Goal: Task Accomplishment & Management: Use online tool/utility

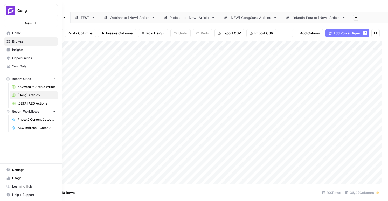
click at [7, 31] on icon at bounding box center [8, 33] width 4 height 4
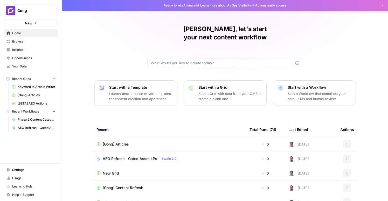
click at [20, 35] on span "Home" at bounding box center [33, 33] width 43 height 5
click at [20, 43] on span "Browse" at bounding box center [33, 41] width 43 height 5
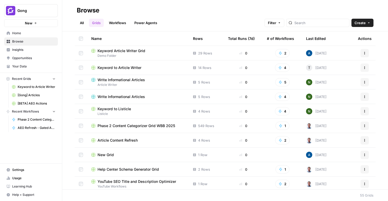
click at [116, 24] on link "Workflows" at bounding box center [117, 23] width 23 height 8
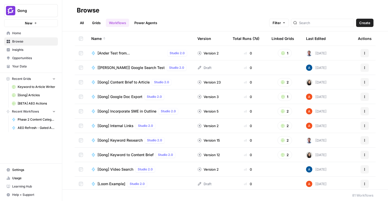
click at [366, 23] on span "Create" at bounding box center [364, 22] width 11 height 5
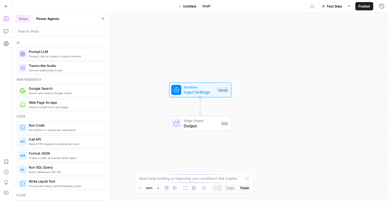
click at [188, 6] on span "Untitled" at bounding box center [189, 6] width 13 height 5
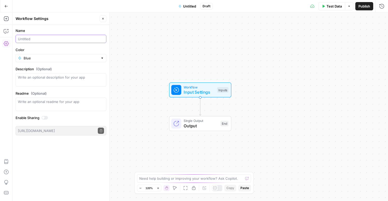
click at [62, 38] on input "Name" at bounding box center [61, 38] width 86 height 5
type input "FAQ Generator"
click at [121, 46] on div "Workflow Input Settings Inputs Single Output Output End" at bounding box center [199, 106] width 375 height 188
click at [207, 90] on span "Input Settings" at bounding box center [198, 92] width 31 height 6
click at [332, 38] on span "Add Field" at bounding box center [331, 35] width 15 height 5
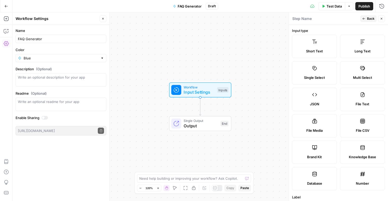
click at [315, 43] on icon at bounding box center [314, 41] width 5 height 5
click at [357, 51] on span "Long Text" at bounding box center [362, 50] width 16 height 5
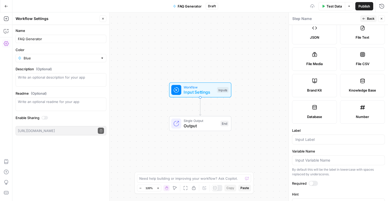
scroll to position [70, 0]
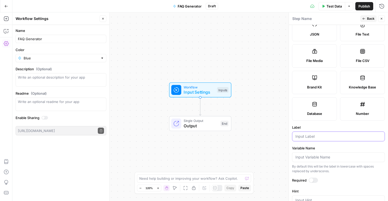
click at [310, 137] on input "Label" at bounding box center [338, 136] width 86 height 5
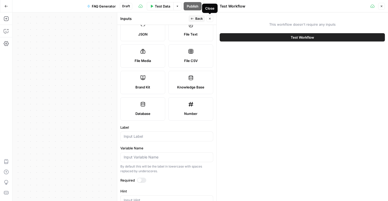
click at [382, 7] on icon "button" at bounding box center [381, 6] width 3 height 3
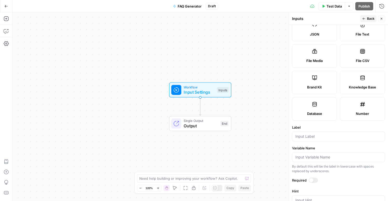
click at [320, 139] on div at bounding box center [338, 136] width 93 height 10
type input "Question"
click at [311, 178] on div at bounding box center [312, 180] width 9 height 5
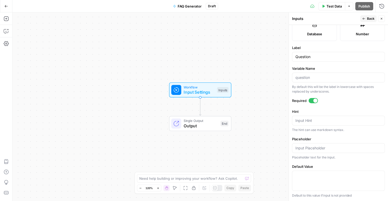
scroll to position [0, 0]
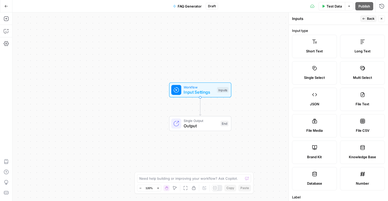
click at [370, 20] on span "Back" at bounding box center [371, 18] width 8 height 5
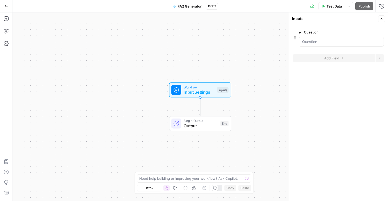
click at [332, 88] on form "Question edit field Delete group Add Field Options" at bounding box center [338, 113] width 99 height 176
click at [252, 41] on div "Workflow Input Settings Inputs Single Output Output End" at bounding box center [199, 106] width 375 height 188
click at [311, 42] on input "Question" at bounding box center [341, 41] width 78 height 5
click at [309, 41] on input "Question" at bounding box center [341, 41] width 78 height 5
click at [218, 86] on div "Workflow Input Settings Inputs" at bounding box center [199, 89] width 57 height 11
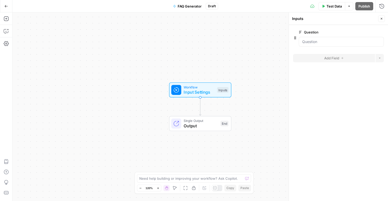
click at [211, 119] on span "Single Output" at bounding box center [200, 120] width 34 height 5
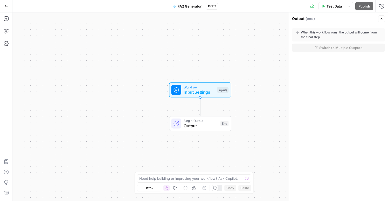
click at [209, 93] on span "Input Settings" at bounding box center [198, 92] width 31 height 6
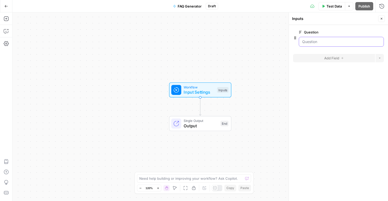
click at [314, 43] on input "Question" at bounding box center [341, 41] width 78 height 5
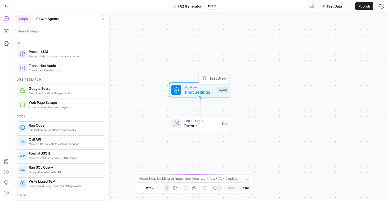
click at [195, 89] on span "Input Settings" at bounding box center [198, 92] width 31 height 6
click at [328, 36] on span "Add Field" at bounding box center [331, 35] width 15 height 5
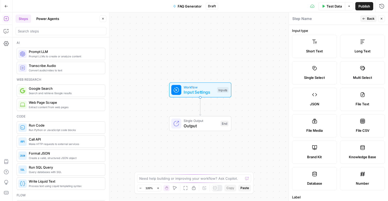
click at [362, 44] on icon at bounding box center [362, 42] width 4 height 4
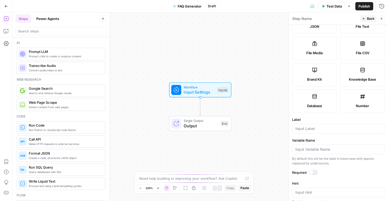
scroll to position [75, 0]
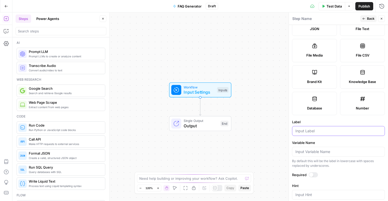
click at [312, 130] on input "Label" at bounding box center [338, 130] width 86 height 5
type input "Question"
click at [311, 174] on div at bounding box center [311, 175] width 4 height 4
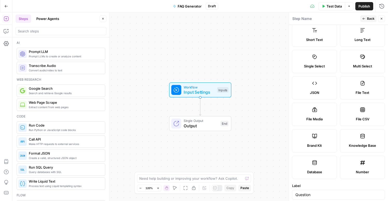
scroll to position [0, 0]
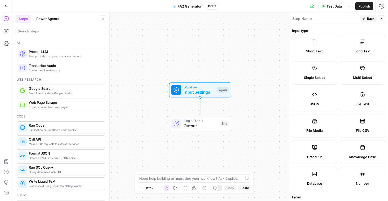
click at [363, 17] on icon "button" at bounding box center [363, 18] width 3 height 3
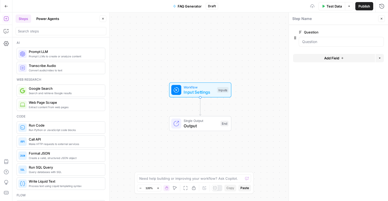
click at [339, 59] on button "Add Field" at bounding box center [334, 58] width 82 height 8
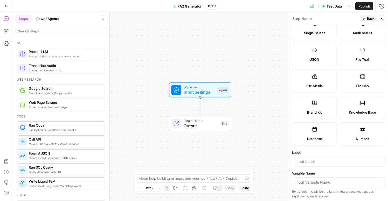
scroll to position [51, 0]
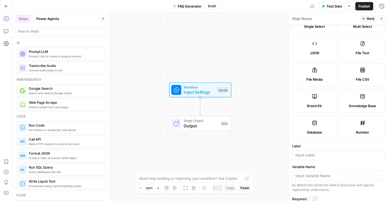
click at [310, 97] on label "Brand Kit" at bounding box center [314, 100] width 45 height 23
type input "Brand Kit"
type input "brand_kit"
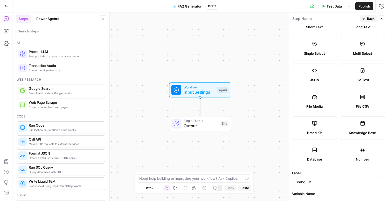
scroll to position [0, 0]
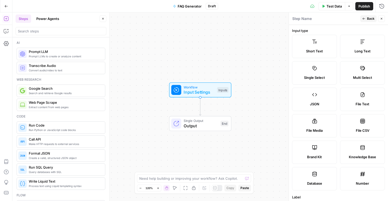
click at [365, 17] on button "Back" at bounding box center [368, 18] width 16 height 7
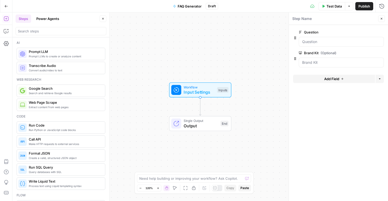
click at [337, 77] on span "Add Field" at bounding box center [331, 78] width 15 height 5
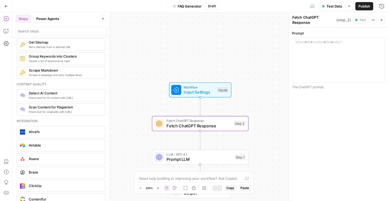
scroll to position [858, 0]
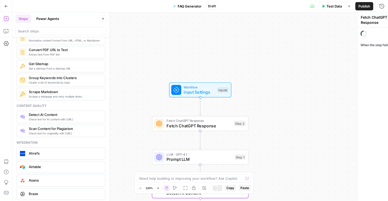
type textarea "Detect AI Content"
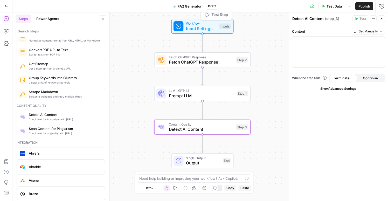
click at [194, 29] on span "Input Settings" at bounding box center [201, 28] width 31 height 6
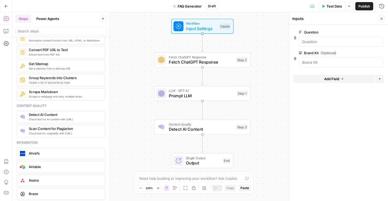
click at [346, 79] on button "Add Field" at bounding box center [334, 79] width 82 height 8
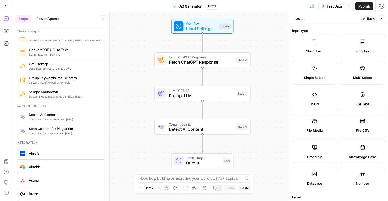
click at [366, 50] on span "Long Text" at bounding box center [362, 50] width 16 height 5
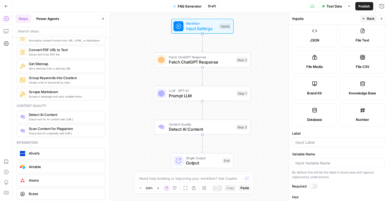
scroll to position [149, 0]
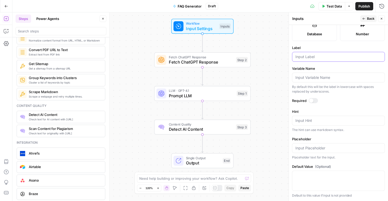
click at [297, 58] on input "Label" at bounding box center [338, 56] width 86 height 5
type input "Context for Answer"
click at [367, 19] on span "Back" at bounding box center [371, 18] width 8 height 5
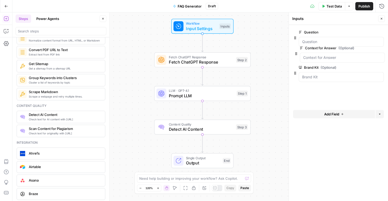
drag, startPoint x: 294, startPoint y: 75, endPoint x: 295, endPoint y: 52, distance: 22.8
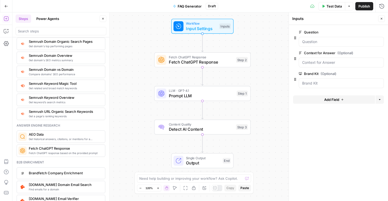
scroll to position [549, 0]
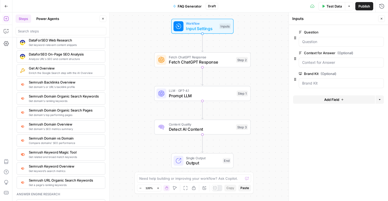
click at [4, 7] on icon "button" at bounding box center [6, 6] width 4 height 4
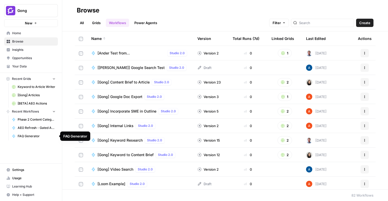
click at [27, 136] on span "FAQ Generator" at bounding box center [37, 136] width 38 height 5
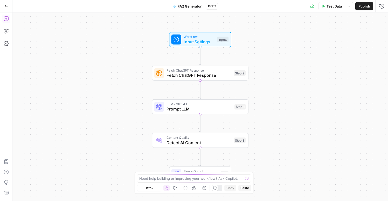
click at [6, 18] on icon "button" at bounding box center [6, 18] width 5 height 5
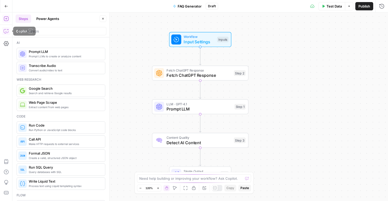
click at [6, 29] on icon "button" at bounding box center [6, 31] width 5 height 5
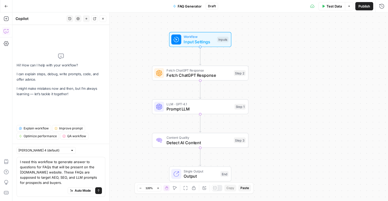
click at [37, 186] on div "Auto Mode Send" at bounding box center [61, 190] width 82 height 11
click at [30, 182] on textarea "I need this workflow to generate answer to questions for FAQs that will be pres…" at bounding box center [61, 172] width 82 height 26
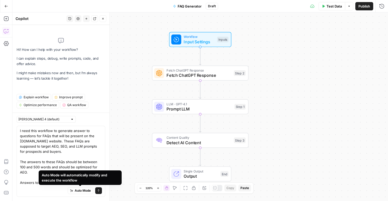
drag, startPoint x: 69, startPoint y: 182, endPoint x: 27, endPoint y: 182, distance: 41.7
click at [27, 182] on body "Gong New Home Browse Insights Opportunities Your Data Recent Grids Keyword to A…" at bounding box center [194, 100] width 388 height 201
click at [27, 183] on textarea "I need this workflow to generate answer to questions for FAQs that will be pres…" at bounding box center [61, 156] width 82 height 57
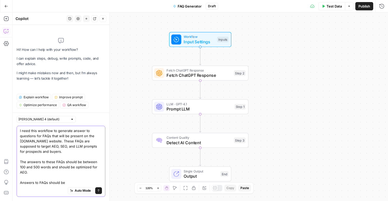
click at [27, 183] on textarea "I need this workflow to generate answer to questions for FAQs that will be pres…" at bounding box center [61, 156] width 82 height 57
drag, startPoint x: 51, startPoint y: 158, endPoint x: 37, endPoint y: 158, distance: 13.7
click at [37, 158] on textarea "I need this workflow to generate answer to questions for FAQs that will be pres…" at bounding box center [61, 156] width 82 height 57
click at [90, 184] on textarea "I need this workflow to generate answer to questions for FAQs that will be pres…" at bounding box center [61, 156] width 82 height 57
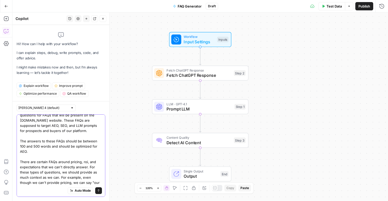
scroll to position [15, 0]
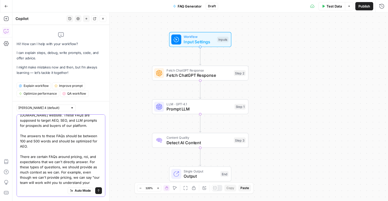
click at [64, 182] on textarea "I need this workflow to generate answer to questions for FAQs that will be pres…" at bounding box center [61, 148] width 82 height 93
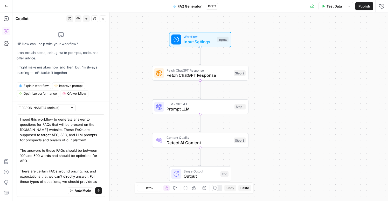
click at [103, 183] on div "I need this workflow to generate answer to questions for FAQs that will be pres…" at bounding box center [61, 155] width 89 height 82
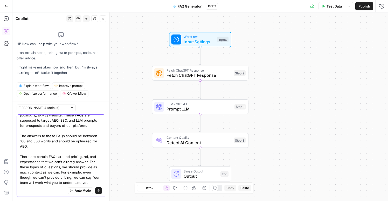
click at [99, 181] on textarea "I need this workflow to generate answer to questions for FAQs that will be pres…" at bounding box center [61, 148] width 82 height 93
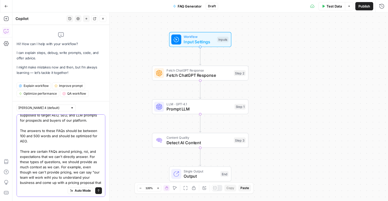
click at [78, 181] on textarea "I need this workflow to generate answer to questions for FAQs that will be pres…" at bounding box center [61, 143] width 82 height 93
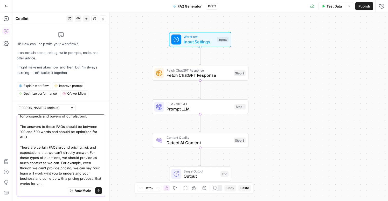
scroll to position [35, 0]
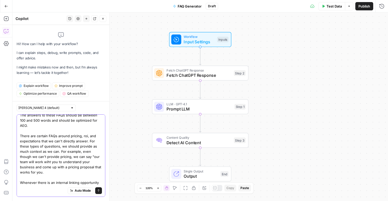
type textarea "I need this workflow to generate answer to questions for FAQs that will be pres…"
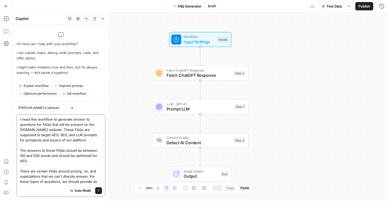
click at [99, 190] on icon "submit" at bounding box center [98, 190] width 3 height 3
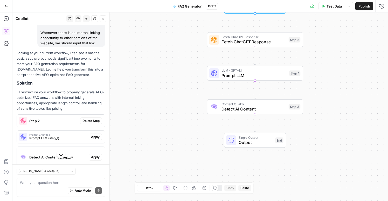
scroll to position [155, 0]
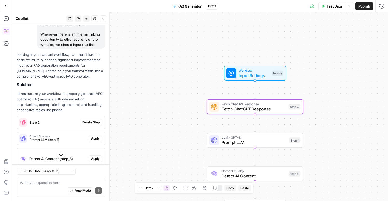
click at [90, 120] on span "Delete Step" at bounding box center [90, 122] width 17 height 5
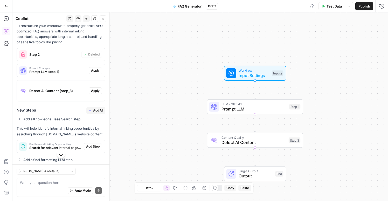
scroll to position [244, 0]
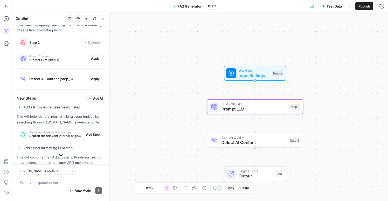
click at [98, 56] on span "Apply" at bounding box center [95, 58] width 9 height 5
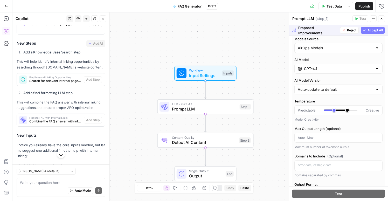
scroll to position [0, 0]
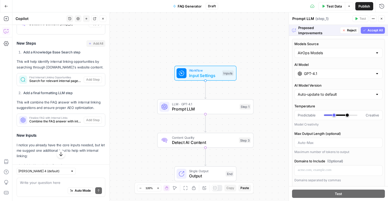
click at [374, 30] on span "Accept All" at bounding box center [374, 30] width 15 height 5
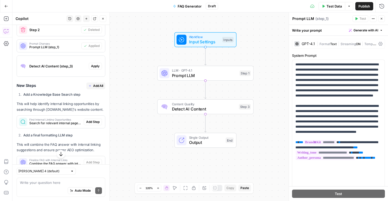
scroll to position [253, 0]
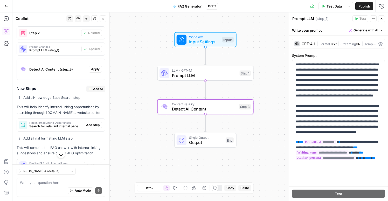
click at [97, 67] on span "Apply" at bounding box center [95, 69] width 9 height 5
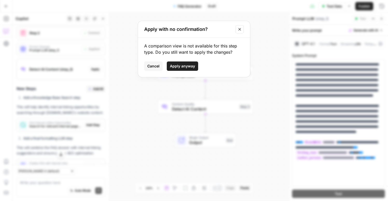
click at [185, 66] on span "Apply anyway" at bounding box center [182, 65] width 25 height 5
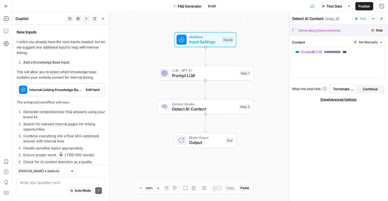
scroll to position [440, 0]
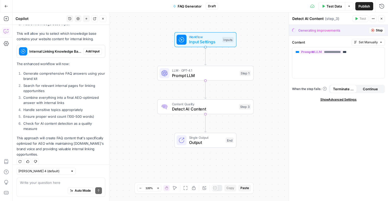
drag, startPoint x: 82, startPoint y: 80, endPoint x: 16, endPoint y: 59, distance: 69.5
drag, startPoint x: 16, startPoint y: 54, endPoint x: 80, endPoint y: 152, distance: 118.0
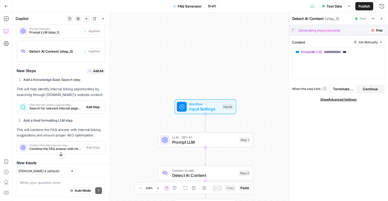
scroll to position [242, 0]
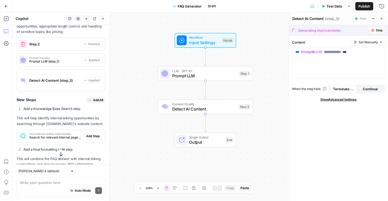
click at [93, 98] on span "Add All" at bounding box center [98, 100] width 10 height 5
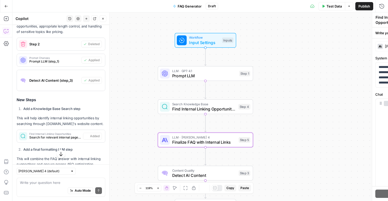
type textarea "Finalize FAQ with Internal Links"
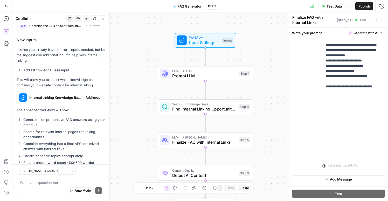
scroll to position [376, 0]
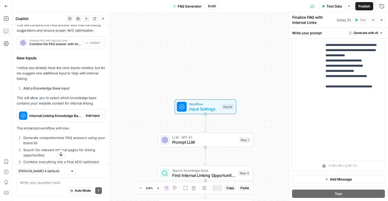
click at [93, 113] on span "Add Input" at bounding box center [93, 115] width 14 height 5
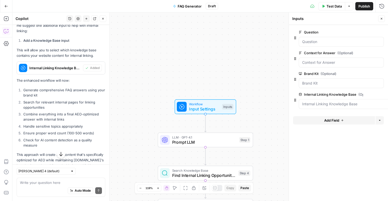
scroll to position [440, 0]
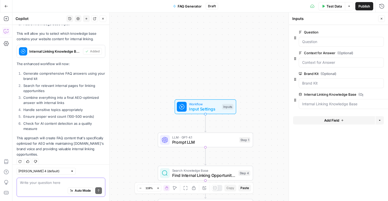
click at [52, 182] on textarea at bounding box center [61, 182] width 82 height 5
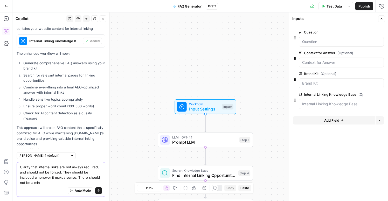
scroll to position [456, 0]
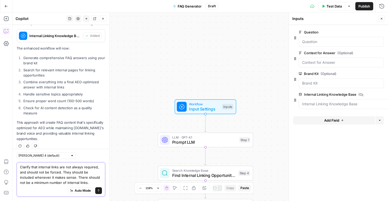
type textarea "Clarify that internal links are not always required, and should not be forced. …"
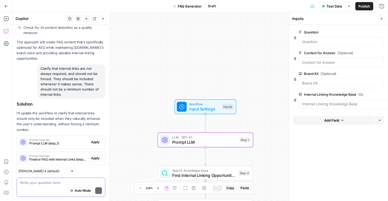
scroll to position [563, 0]
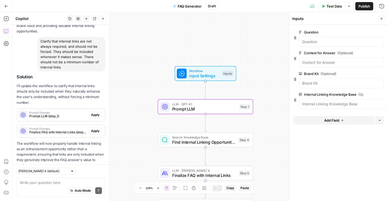
click at [97, 112] on span "Apply" at bounding box center [95, 114] width 9 height 5
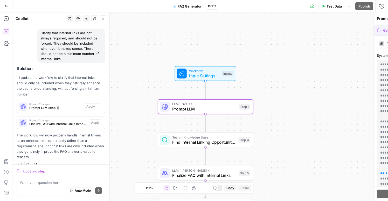
scroll to position [555, 0]
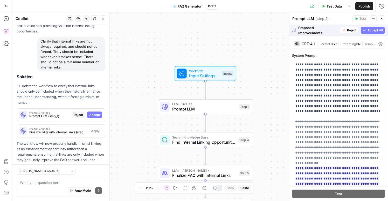
click at [371, 30] on span "Accept All" at bounding box center [374, 30] width 15 height 5
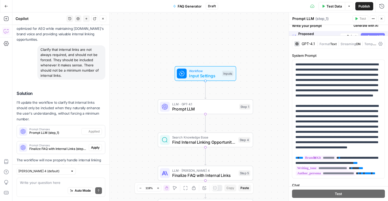
scroll to position [571, 0]
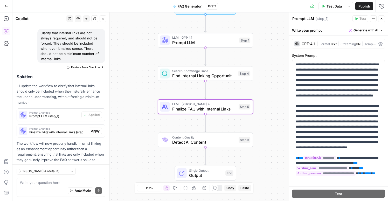
click at [97, 129] on span "Apply" at bounding box center [95, 131] width 9 height 5
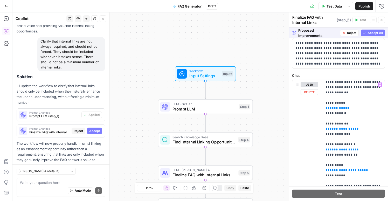
scroll to position [0, 0]
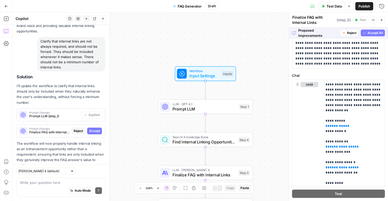
click at [369, 33] on span "Accept All" at bounding box center [374, 33] width 15 height 5
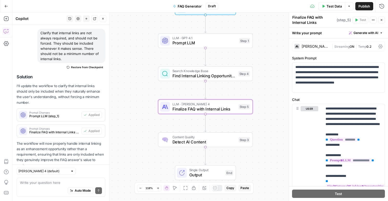
click at [73, 127] on span "Prompt Changes" at bounding box center [54, 128] width 50 height 3
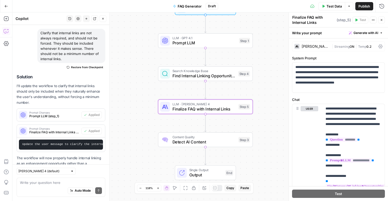
scroll to position [586, 0]
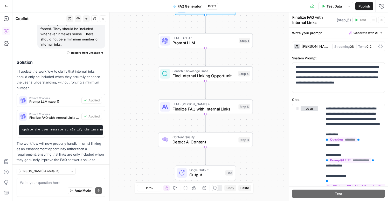
click at [84, 151] on div "Solution I'll update the workflow to clarify that internal links should only be…" at bounding box center [61, 118] width 89 height 116
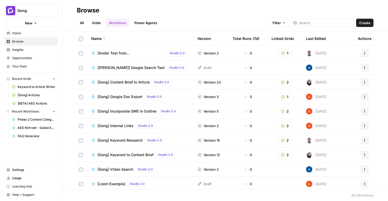
click at [35, 136] on span "FAQ Generator" at bounding box center [37, 136] width 38 height 5
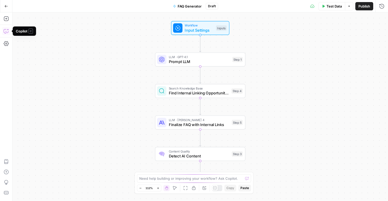
click at [6, 32] on icon "button" at bounding box center [5, 32] width 1 height 0
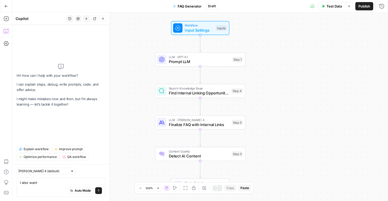
type textarea "I also want"
type textarea "Explain what this workflow does."
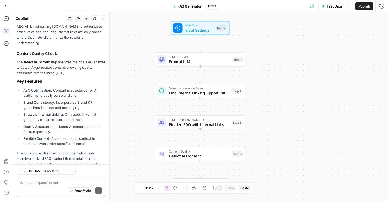
scroll to position [222, 0]
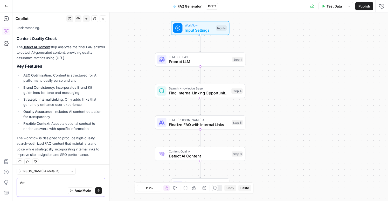
type textarea "A"
type textarea "M"
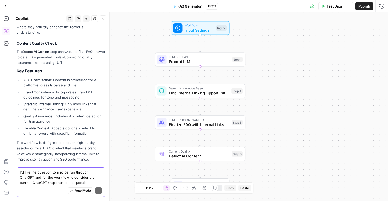
scroll to position [232, 0]
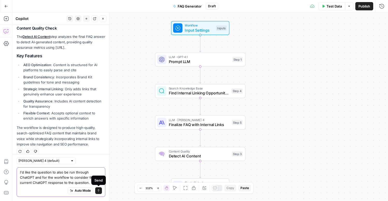
type textarea "I'd like the question to also be run through ChatGPT and for the workflow to co…"
click at [99, 190] on icon "submit" at bounding box center [98, 190] width 3 height 3
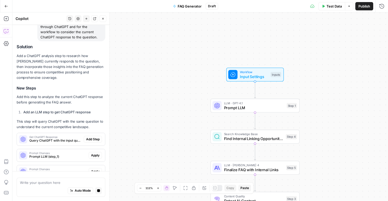
scroll to position [382, 0]
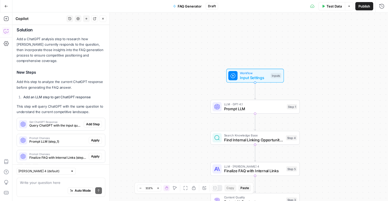
click at [103, 19] on icon "button" at bounding box center [102, 18] width 3 height 3
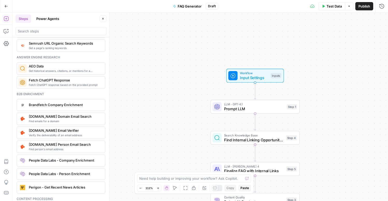
scroll to position [676, 0]
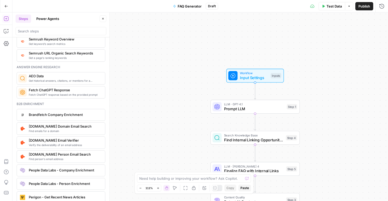
click at [56, 79] on span "Get historical answers, citations, or mentions for a question" at bounding box center [65, 81] width 72 height 4
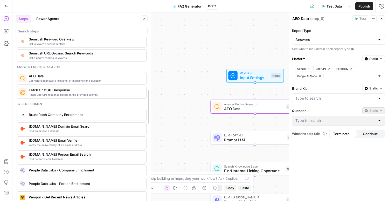
drag, startPoint x: 109, startPoint y: 82, endPoint x: 147, endPoint y: 86, distance: 37.8
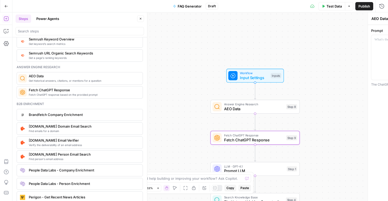
type textarea "Fetch ChatGPT Response"
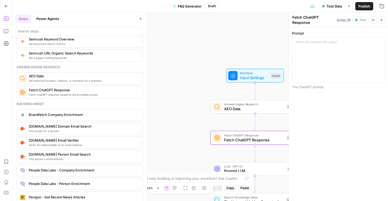
click at [194, 96] on div "Workflow Input Settings Inputs Answer Engine Research AEO Data Step 8 Copy step…" at bounding box center [199, 106] width 375 height 188
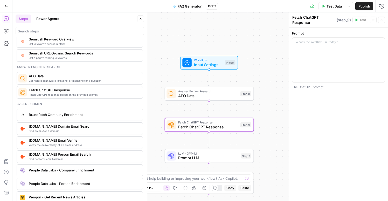
click at [383, 19] on button "Close" at bounding box center [381, 20] width 7 height 7
click at [284, 67] on div "Workflow Input Settings Inputs Answer Engine Research AEO Data Step 8 Fetch Cha…" at bounding box center [199, 106] width 375 height 188
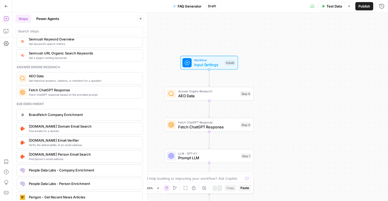
click at [140, 20] on icon "button" at bounding box center [140, 18] width 3 height 3
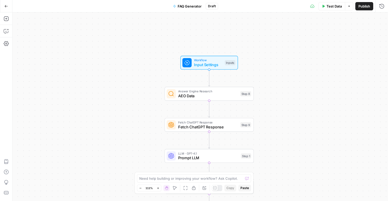
click at [198, 96] on span "AEO Data" at bounding box center [208, 96] width 60 height 6
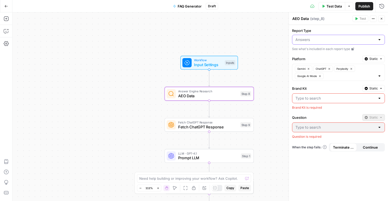
click at [309, 38] on input "Report Type" at bounding box center [335, 39] width 80 height 5
type input "Answers"
click at [314, 30] on label "Report Type" at bounding box center [338, 30] width 93 height 5
click at [314, 37] on input "Answers" at bounding box center [335, 39] width 80 height 5
type input "Answers"
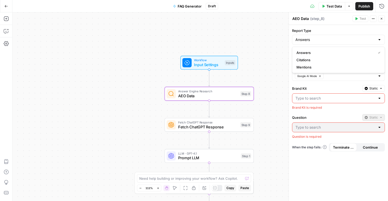
click at [282, 29] on div "Workflow Input Settings Inputs Answer Engine Research AEO Data Step 8 Fetch Cha…" at bounding box center [199, 106] width 375 height 188
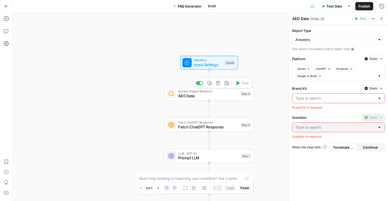
click at [215, 127] on span "Fetch ChatGPT Response" at bounding box center [208, 127] width 60 height 6
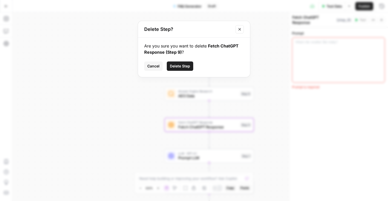
click at [178, 67] on span "Delete Step" at bounding box center [180, 65] width 20 height 5
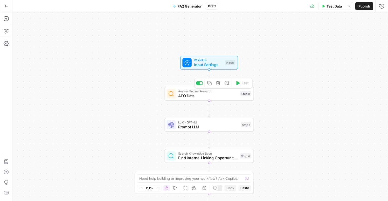
click at [205, 96] on span "AEO Data" at bounding box center [208, 96] width 60 height 6
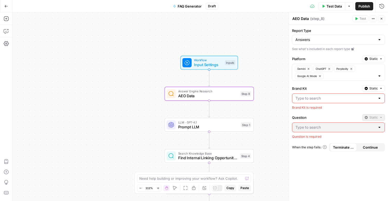
click at [353, 49] on icon at bounding box center [352, 49] width 3 height 3
click at [194, 5] on span "FAQ Generator" at bounding box center [190, 6] width 24 height 5
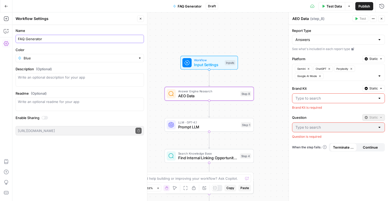
click at [24, 39] on input "FAQ Generator" at bounding box center [80, 38] width 124 height 5
type input "FAQ Answer Generator"
click at [169, 39] on div "Workflow Input Settings Inputs Answer Engine Research AEO Data Step 8 LLM · GPT…" at bounding box center [199, 106] width 375 height 188
click at [139, 19] on icon "button" at bounding box center [140, 18] width 3 height 3
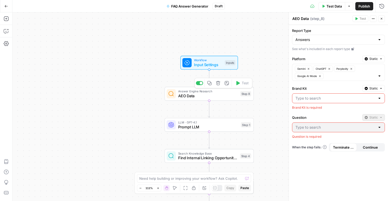
click at [219, 96] on span "AEO Data" at bounding box center [208, 96] width 60 height 6
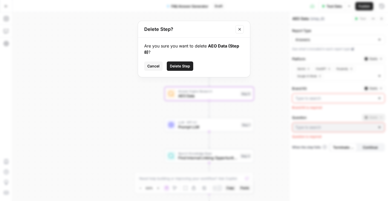
click at [183, 63] on span "Delete Step" at bounding box center [180, 65] width 20 height 5
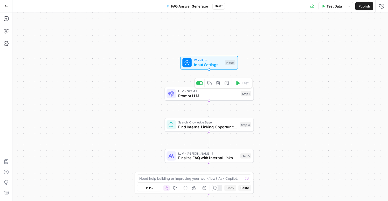
click at [190, 99] on div "LLM · GPT-4.1 Prompt LLM Step 1 Copy step Delete step Add Note Test" at bounding box center [209, 94] width 89 height 14
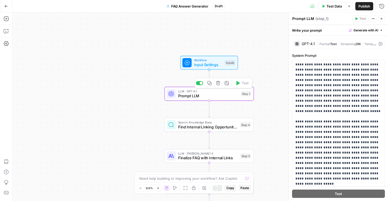
click at [138, 64] on div "Workflow Input Settings Inputs LLM · GPT-4.1 Prompt LLM Step 1 Copy step Delete…" at bounding box center [199, 106] width 375 height 188
click at [365, 7] on span "Publish" at bounding box center [364, 6] width 12 height 5
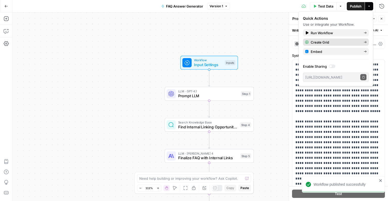
click at [339, 41] on span "Create Grid" at bounding box center [334, 42] width 49 height 5
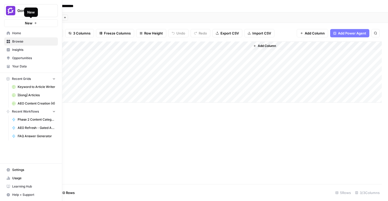
click at [9, 23] on button "New" at bounding box center [31, 23] width 54 height 8
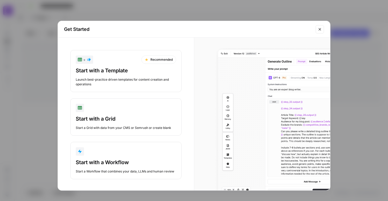
click at [141, 155] on div "button" at bounding box center [126, 151] width 100 height 8
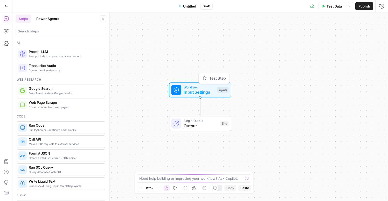
click at [200, 90] on span "Input Settings" at bounding box center [198, 92] width 31 height 6
click at [347, 37] on button "Add Field" at bounding box center [334, 35] width 82 height 8
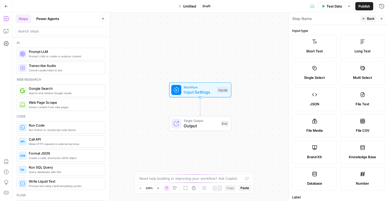
click at [356, 43] on label "Long Text" at bounding box center [362, 46] width 45 height 23
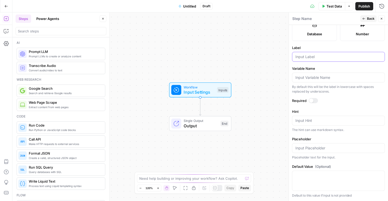
click at [320, 58] on input "Label" at bounding box center [338, 56] width 86 height 5
type input "Question"
click at [370, 18] on span "Back" at bounding box center [371, 18] width 8 height 5
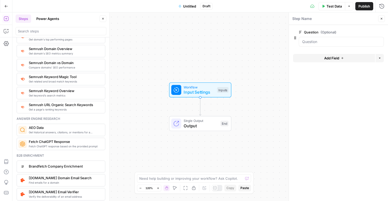
scroll to position [666, 0]
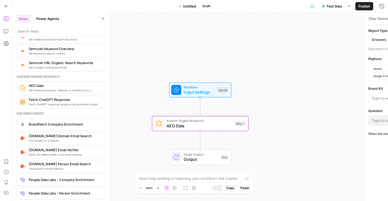
type textarea "AEO Data"
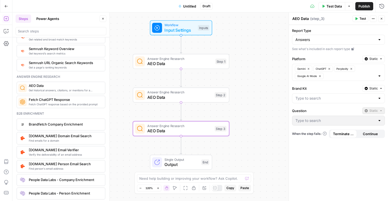
drag, startPoint x: 273, startPoint y: 134, endPoint x: 251, endPoint y: 148, distance: 26.6
click at [251, 148] on div "Workflow Input Settings Inputs Answer Engine Research AEO Data Step 1 Answer En…" at bounding box center [199, 106] width 375 height 188
click at [215, 97] on div "Step 2" at bounding box center [221, 95] width 12 height 6
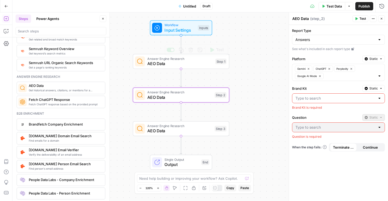
click at [162, 24] on div "Workflow Input Settings Inputs Test Step" at bounding box center [180, 28] width 57 height 11
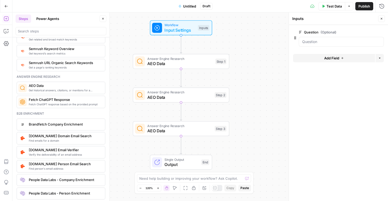
click at [325, 57] on span "Add Field" at bounding box center [331, 57] width 15 height 5
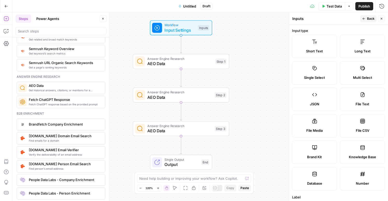
click at [317, 155] on span "Brand Kit" at bounding box center [314, 156] width 15 height 5
type input "Brand Kit"
type input "brand_kit"
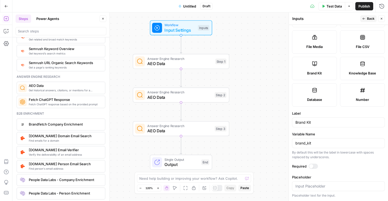
click at [369, 19] on span "Back" at bounding box center [371, 18] width 8 height 5
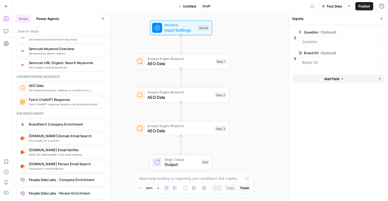
click at [193, 95] on span "AEO Data" at bounding box center [179, 97] width 65 height 6
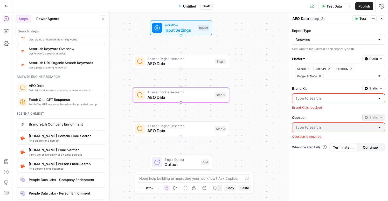
click at [336, 98] on input "Brand Kit" at bounding box center [335, 98] width 80 height 5
click at [332, 111] on span "Gong" at bounding box center [337, 111] width 82 height 5
type input "Gong"
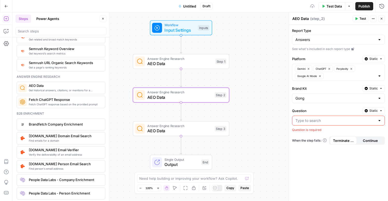
click at [321, 121] on input "Question" at bounding box center [335, 120] width 80 height 5
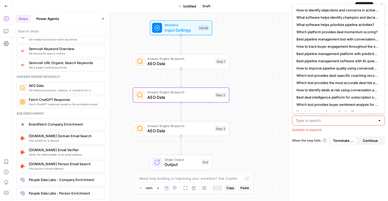
type input "/"
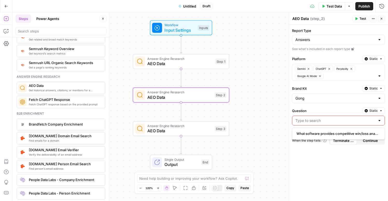
click at [183, 31] on span "Input Settings" at bounding box center [179, 30] width 31 height 6
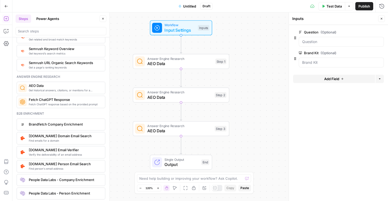
click at [181, 95] on span "AEO Data" at bounding box center [179, 97] width 65 height 6
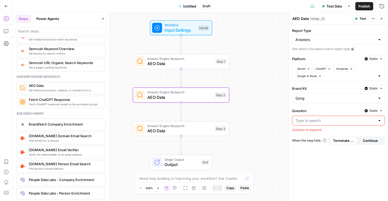
click at [307, 120] on input "Question" at bounding box center [335, 120] width 80 height 5
type input "/"
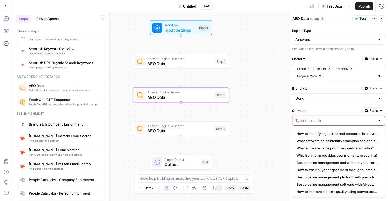
click at [275, 105] on div "Workflow Input Settings Inputs Answer Engine Research AEO Data Step 1 Answer En…" at bounding box center [199, 106] width 375 height 188
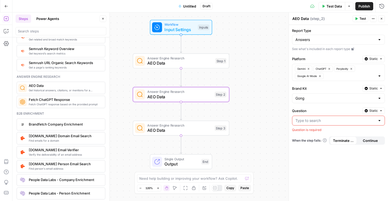
click at [378, 112] on button "Static" at bounding box center [373, 110] width 23 height 7
click at [364, 132] on span "Liquid" at bounding box center [363, 133] width 29 height 5
click at [330, 118] on div at bounding box center [334, 121] width 84 height 10
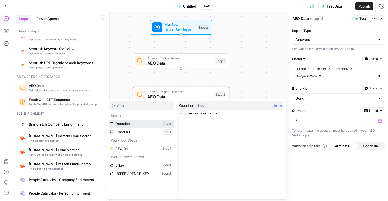
click at [124, 125] on button "Select variable Question" at bounding box center [141, 123] width 65 height 8
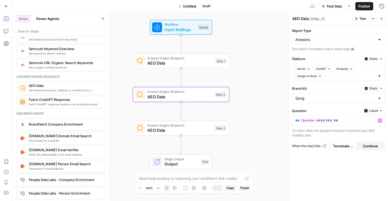
click at [268, 67] on div "Workflow Input Settings Inputs Answer Engine Research AEO Data Step 1 Answer En…" at bounding box center [199, 106] width 375 height 188
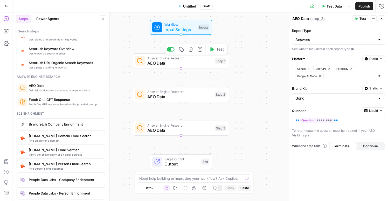
click at [207, 64] on span "AEO Data" at bounding box center [179, 63] width 65 height 6
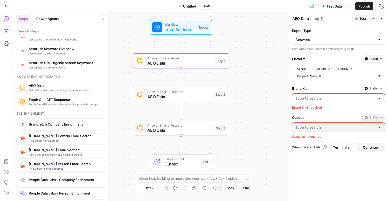
click at [308, 99] on input "Brand Kit" at bounding box center [335, 98] width 80 height 5
click at [304, 111] on span "Gong" at bounding box center [337, 111] width 82 height 5
type input "Gong"
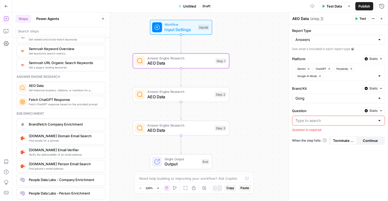
click at [375, 111] on span "Static" at bounding box center [373, 110] width 9 height 5
click at [359, 137] on div "Set value with Liquid" at bounding box center [361, 138] width 37 height 5
click at [322, 123] on p at bounding box center [334, 120] width 78 height 5
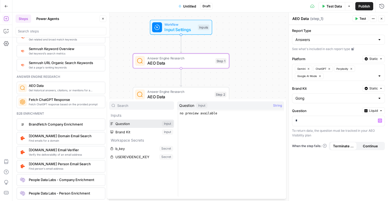
click at [151, 125] on button "Select variable Question" at bounding box center [141, 123] width 65 height 8
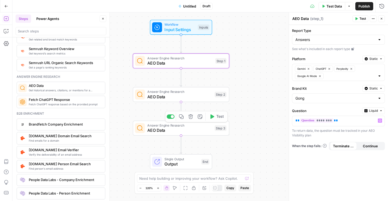
click at [187, 94] on span "AEO Data" at bounding box center [179, 97] width 65 height 6
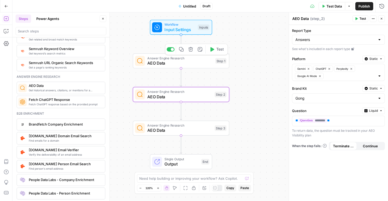
click at [198, 66] on span "AEO Data" at bounding box center [179, 63] width 65 height 6
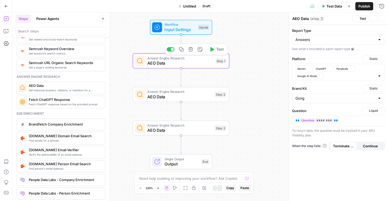
click at [198, 98] on span "AEO Data" at bounding box center [179, 97] width 65 height 6
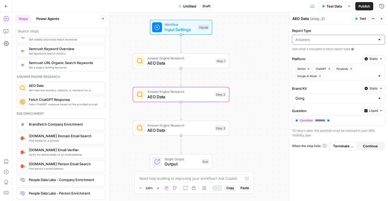
click at [317, 42] on input "Report Type" at bounding box center [335, 39] width 80 height 5
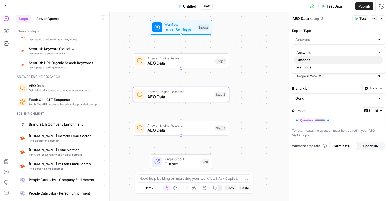
click at [305, 60] on span "Citations" at bounding box center [337, 59] width 82 height 5
type input "Citations"
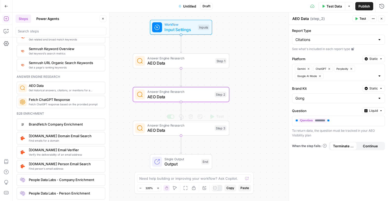
click at [195, 133] on span "AEO Data" at bounding box center [179, 130] width 65 height 6
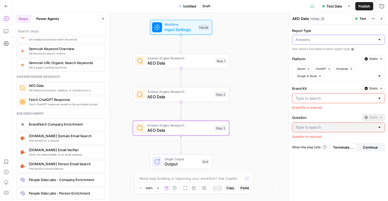
click at [316, 39] on input "Report Type" at bounding box center [335, 39] width 80 height 5
click at [310, 68] on span "Mentions" at bounding box center [337, 67] width 82 height 5
type input "Mentions"
click at [266, 88] on div "Workflow Input Settings Inputs Answer Engine Research AEO Data Step 1 Answer En…" at bounding box center [199, 106] width 375 height 188
click at [314, 103] on div at bounding box center [338, 98] width 93 height 10
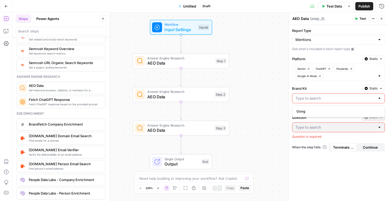
click at [313, 112] on span "Gong" at bounding box center [337, 111] width 82 height 5
type input "Gong"
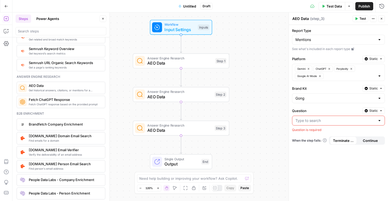
click at [311, 123] on div at bounding box center [338, 121] width 93 height 10
click at [377, 111] on span "Static" at bounding box center [373, 110] width 9 height 5
click at [363, 135] on span "Liquid" at bounding box center [363, 133] width 29 height 5
click at [310, 119] on p at bounding box center [334, 120] width 78 height 5
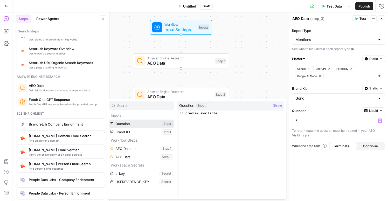
click at [120, 123] on button "Select variable Question" at bounding box center [141, 123] width 65 height 8
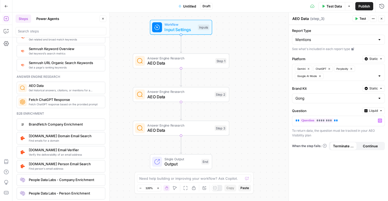
click at [260, 132] on div "Workflow Input Settings Inputs Answer Engine Research AEO Data Step 1 Answer En…" at bounding box center [199, 106] width 375 height 188
click at [326, 6] on span "Test Data" at bounding box center [333, 6] width 15 height 5
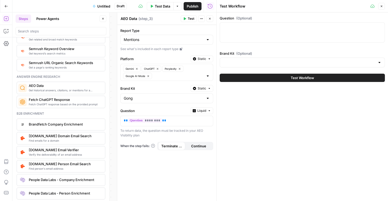
click at [260, 66] on div at bounding box center [302, 63] width 165 height 10
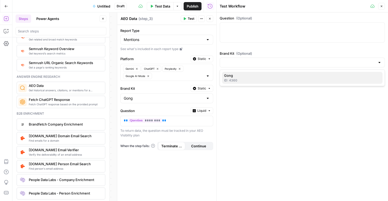
click at [250, 76] on span "Gong" at bounding box center [301, 75] width 154 height 5
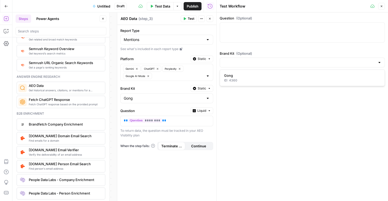
type input "Gong"
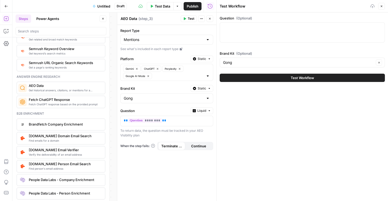
click at [239, 32] on div at bounding box center [302, 32] width 165 height 20
paste textarea "How does Gong help frontline reps vs. managers vs. executives?"
type textarea "How does Gong help frontline reps vs. managers vs. executives?"
click at [289, 80] on button "Test Workflow" at bounding box center [302, 78] width 165 height 8
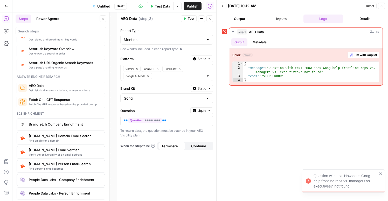
click at [222, 5] on icon "button" at bounding box center [222, 5] width 3 height 3
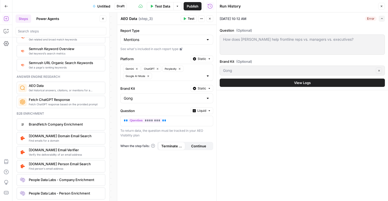
click at [279, 47] on div "How does Gong help frontline reps vs. managers vs. executives? How does Gong he…" at bounding box center [302, 44] width 165 height 20
click at [267, 84] on button "View Logs" at bounding box center [302, 83] width 165 height 8
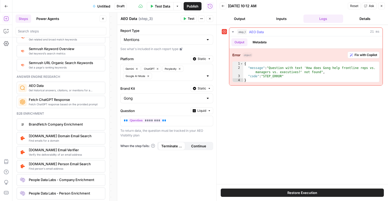
click at [355, 54] on span "Fix with Copilot" at bounding box center [365, 55] width 23 height 5
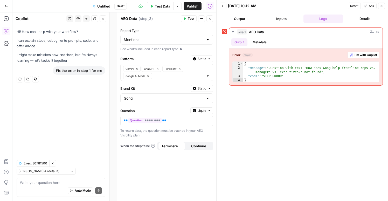
click at [63, 55] on p "I might make mistakes now and then, but I’m always learning — let’s tackle it t…" at bounding box center [61, 57] width 89 height 11
click at [44, 185] on div "Auto Mode Send" at bounding box center [61, 190] width 82 height 11
type textarea "fix the error"
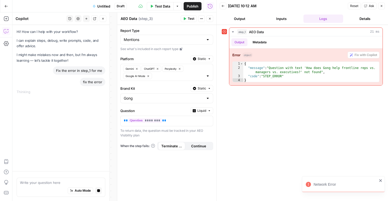
click at [340, 182] on div "Network Error" at bounding box center [345, 184] width 64 height 5
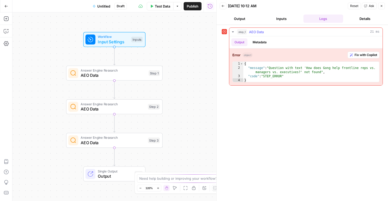
click at [359, 54] on span "Fix with Copilot" at bounding box center [365, 55] width 23 height 5
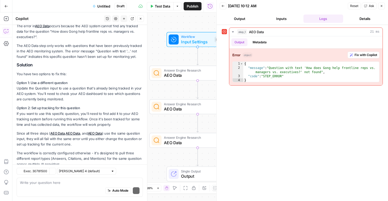
scroll to position [64, 0]
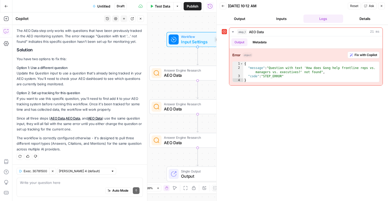
click at [382, 7] on icon "button" at bounding box center [381, 5] width 3 height 3
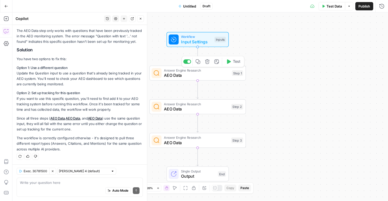
click at [217, 74] on span "AEO Data" at bounding box center [196, 75] width 65 height 6
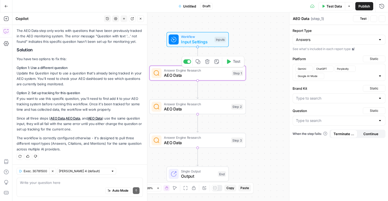
type input "Gong"
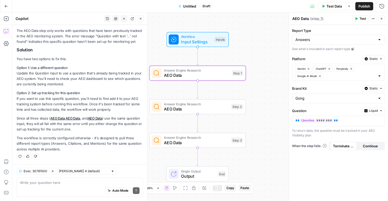
click at [3, 4] on button "Go Back" at bounding box center [6, 6] width 9 height 9
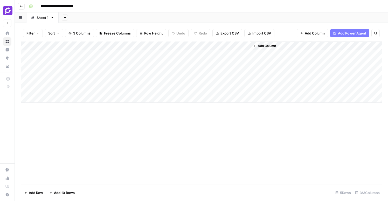
click at [238, 46] on div "Add Column" at bounding box center [201, 71] width 360 height 61
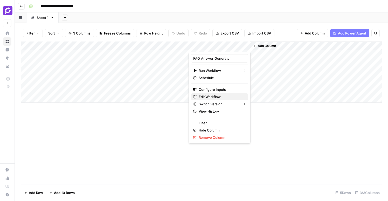
click at [211, 95] on span "Edit Workflow" at bounding box center [221, 96] width 45 height 5
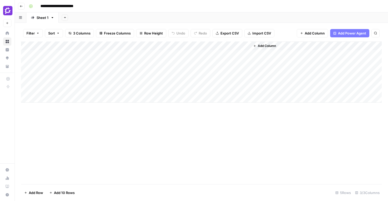
click at [54, 52] on div "Add Column" at bounding box center [201, 71] width 360 height 61
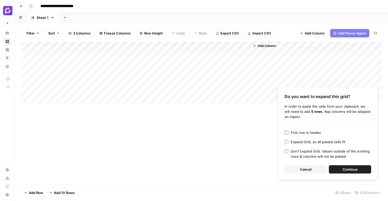
click at [356, 169] on span "Continue" at bounding box center [349, 169] width 15 height 5
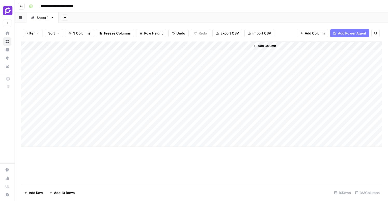
click at [306, 32] on span "Add Column" at bounding box center [315, 33] width 20 height 5
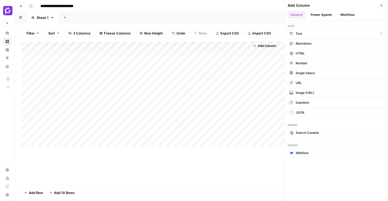
click at [312, 33] on button "Text" at bounding box center [335, 34] width 97 height 8
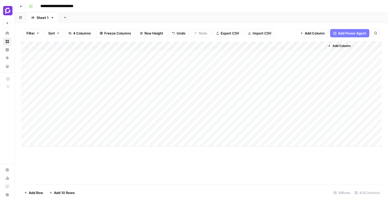
click at [318, 32] on span "Add Column" at bounding box center [315, 33] width 20 height 5
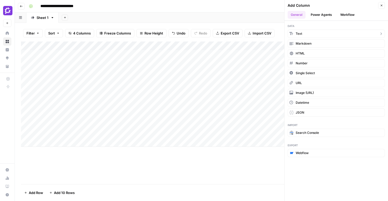
click at [299, 34] on span "Text" at bounding box center [298, 33] width 6 height 5
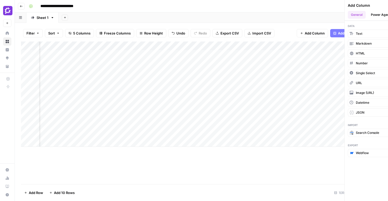
scroll to position [0, 47]
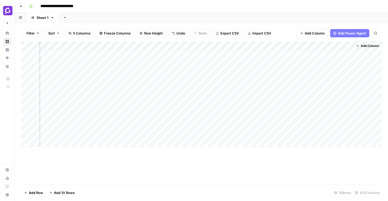
drag, startPoint x: 252, startPoint y: 44, endPoint x: 118, endPoint y: 54, distance: 133.8
click at [118, 54] on div "Add Column" at bounding box center [201, 93] width 360 height 105
drag, startPoint x: 307, startPoint y: 44, endPoint x: 194, endPoint y: 49, distance: 112.9
click at [194, 49] on div "Add Column" at bounding box center [201, 93] width 360 height 105
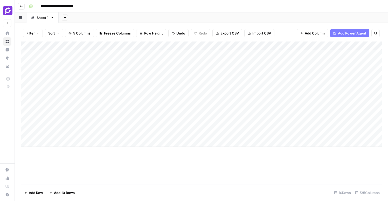
click at [125, 55] on div "Add Column" at bounding box center [201, 93] width 360 height 105
drag, startPoint x: 189, startPoint y: 45, endPoint x: 151, endPoint y: 47, distance: 37.9
click at [151, 47] on div "Add Column" at bounding box center [201, 93] width 360 height 105
drag, startPoint x: 151, startPoint y: 45, endPoint x: 172, endPoint y: 45, distance: 21.0
click at [177, 45] on div "Add Column" at bounding box center [201, 93] width 360 height 105
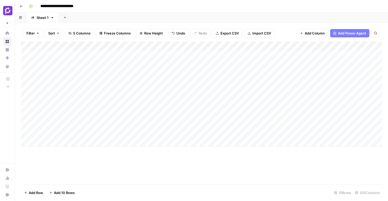
click at [152, 47] on div "Add Column" at bounding box center [201, 93] width 360 height 105
click at [152, 47] on div at bounding box center [145, 46] width 63 height 10
click at [138, 58] on input "New Column" at bounding box center [144, 58] width 53 height 5
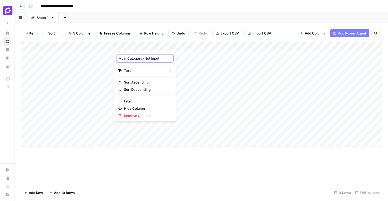
type input "Main Category (Not Input)"
click at [139, 59] on input "Main Category (Not Input)" at bounding box center [144, 58] width 53 height 5
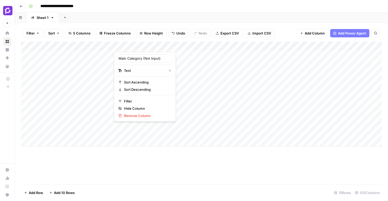
click at [200, 47] on div "Add Column" at bounding box center [201, 93] width 360 height 105
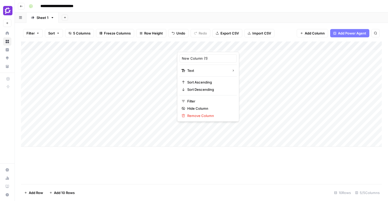
click at [200, 47] on div at bounding box center [214, 46] width 75 height 10
click at [196, 58] on input "New Column (1)" at bounding box center [208, 58] width 53 height 5
paste input "Main Category (Not Input"
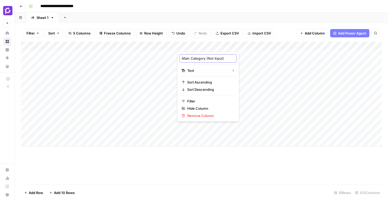
click at [182, 59] on input "Main Category (Not Input)" at bounding box center [208, 58] width 53 height 5
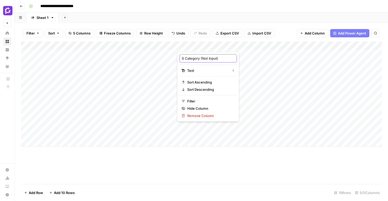
scroll to position [0, 0]
type input "Sub Category (Not Input)"
click at [229, 163] on div "Add Column" at bounding box center [201, 112] width 360 height 143
click at [230, 16] on div "Add Sheet" at bounding box center [223, 17] width 329 height 10
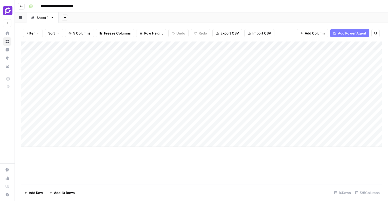
click at [333, 13] on div "Add Sheet" at bounding box center [223, 17] width 329 height 10
click at [353, 45] on div "Add Column" at bounding box center [201, 93] width 360 height 105
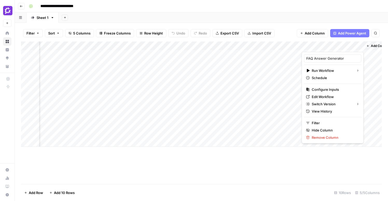
scroll to position [0, 0]
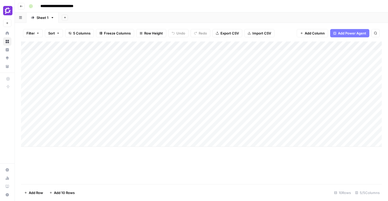
click at [263, 175] on div "Add Column" at bounding box center [201, 112] width 360 height 143
drag, startPoint x: 113, startPoint y: 43, endPoint x: 151, endPoint y: 49, distance: 39.1
click at [151, 49] on div "Add Column" at bounding box center [201, 93] width 360 height 105
click at [138, 109] on div "Add Column" at bounding box center [201, 93] width 360 height 105
click at [115, 117] on div "Add Column" at bounding box center [201, 93] width 360 height 105
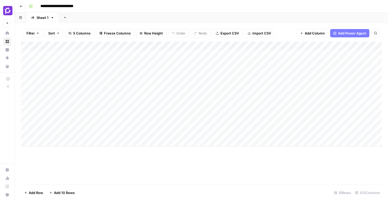
click at [115, 117] on div "Add Column" at bounding box center [201, 93] width 360 height 105
click at [158, 157] on div "Add Column" at bounding box center [201, 112] width 360 height 143
click at [104, 124] on div "Add Column" at bounding box center [201, 93] width 360 height 105
click at [94, 134] on div "Add Column" at bounding box center [201, 93] width 360 height 105
click at [129, 44] on div "Add Column" at bounding box center [201, 93] width 360 height 105
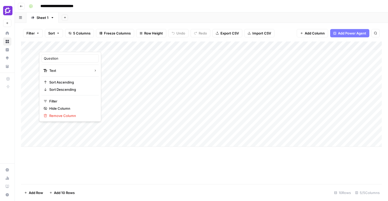
click at [320, 30] on button "Add Column" at bounding box center [311, 33] width 31 height 8
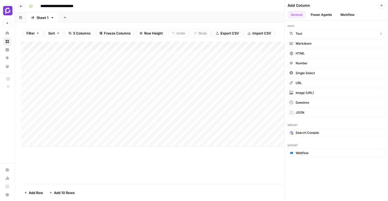
click at [314, 36] on button "Text" at bounding box center [335, 34] width 97 height 8
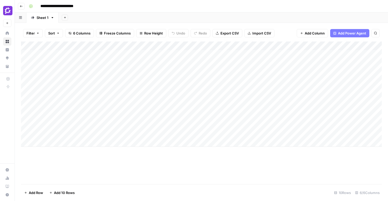
drag, startPoint x: 309, startPoint y: 44, endPoint x: 65, endPoint y: 44, distance: 244.1
click at [65, 44] on div "Add Column" at bounding box center [201, 93] width 360 height 105
click at [75, 46] on div "Add Column" at bounding box center [201, 93] width 360 height 105
click at [75, 46] on div at bounding box center [76, 46] width 75 height 10
click at [63, 57] on input "New Column" at bounding box center [70, 58] width 53 height 5
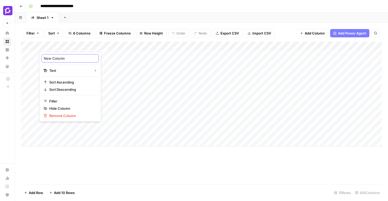
click at [63, 57] on input "New Column" at bounding box center [70, 58] width 53 height 5
type input "Batch (Not Input)"
click at [108, 68] on div "Add Column" at bounding box center [201, 93] width 360 height 105
click at [83, 55] on div "Add Column" at bounding box center [201, 93] width 360 height 105
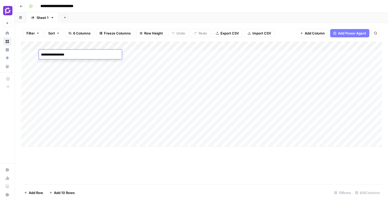
type textarea "**********"
click at [105, 54] on div "Add Column" at bounding box center [201, 93] width 360 height 105
drag, startPoint x: 113, startPoint y: 58, endPoint x: 112, endPoint y: 131, distance: 73.1
click at [112, 131] on div "Add Column" at bounding box center [201, 93] width 360 height 105
click at [129, 88] on div "Add Column" at bounding box center [201, 93] width 360 height 105
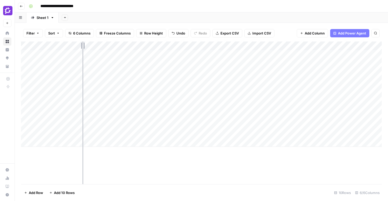
drag, startPoint x: 114, startPoint y: 45, endPoint x: 82, endPoint y: 48, distance: 31.3
click at [82, 48] on div "Add Column" at bounding box center [201, 93] width 360 height 105
click at [109, 44] on div "Add Column" at bounding box center [201, 93] width 360 height 105
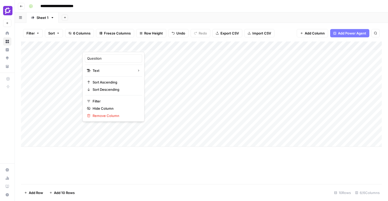
drag, startPoint x: 100, startPoint y: 44, endPoint x: 251, endPoint y: 43, distance: 151.3
click at [251, 43] on body "**********" at bounding box center [194, 100] width 388 height 201
click at [97, 47] on div at bounding box center [138, 46] width 112 height 10
click at [116, 9] on div "**********" at bounding box center [205, 6] width 356 height 8
drag, startPoint x: 95, startPoint y: 45, endPoint x: 279, endPoint y: 53, distance: 183.4
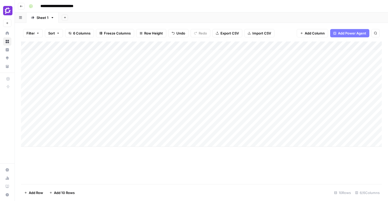
click at [279, 53] on div "Add Column" at bounding box center [201, 93] width 360 height 105
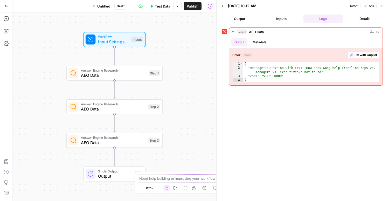
click at [384, 6] on button "Close" at bounding box center [381, 6] width 7 height 7
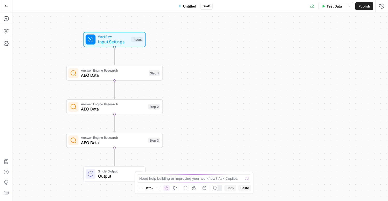
click at [4, 8] on icon "button" at bounding box center [6, 6] width 4 height 4
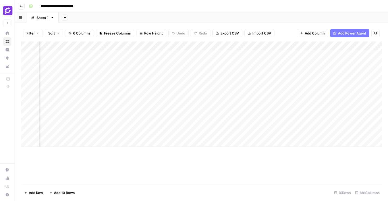
scroll to position [0, 116]
click at [341, 44] on div "Add Column" at bounding box center [201, 93] width 360 height 105
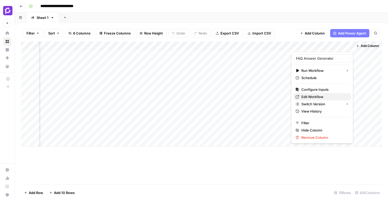
click at [322, 97] on span "Edit Workflow" at bounding box center [323, 96] width 45 height 5
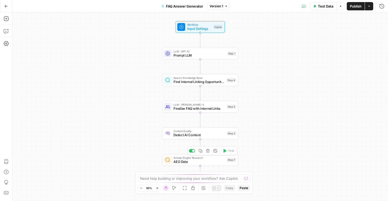
click at [214, 160] on span "AEO Data" at bounding box center [198, 161] width 51 height 5
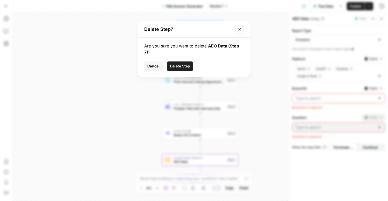
click at [179, 63] on button "Delete Step" at bounding box center [180, 65] width 26 height 9
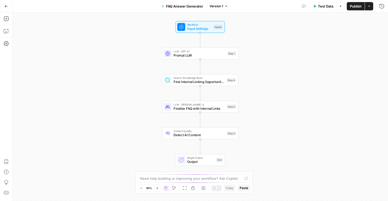
click at [188, 55] on span "Prompt LLM" at bounding box center [199, 55] width 52 height 5
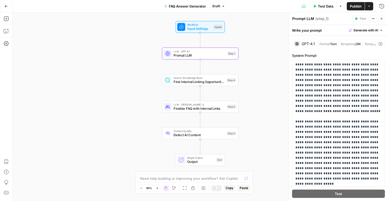
click at [323, 7] on span "Test Data" at bounding box center [325, 6] width 15 height 5
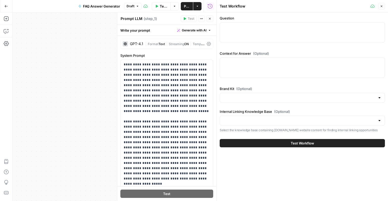
click at [257, 100] on div at bounding box center [302, 98] width 165 height 10
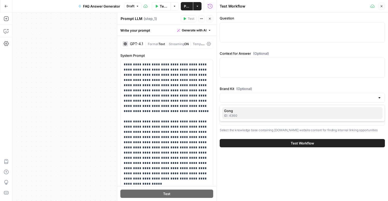
click at [249, 112] on span "Gong" at bounding box center [301, 110] width 154 height 5
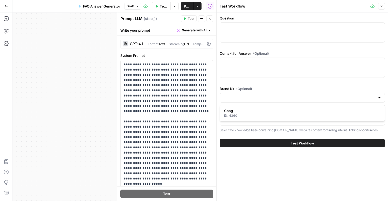
type input "Gong"
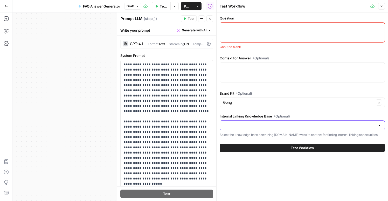
click at [258, 123] on input "Internal Linking Knowledge Base (Optional)" at bounding box center [299, 125] width 152 height 5
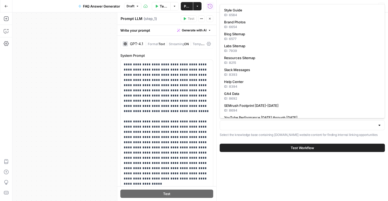
click at [282, 196] on div "Question Can't be blank Context for Answer (Optional) Brand Kit (Optional) Gong…" at bounding box center [301, 106] width 171 height 188
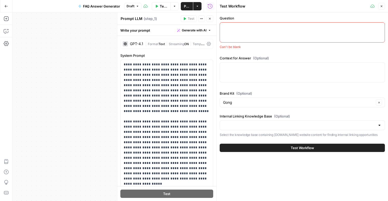
click at [243, 28] on textarea "Question" at bounding box center [302, 27] width 158 height 5
paste textarea "How does [PERSON_NAME] help frontline reps vs. managers vs. executives?"
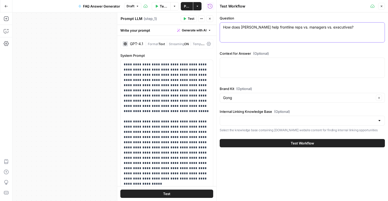
type textarea "How does [PERSON_NAME] help frontline reps vs. managers vs. executives?"
click at [305, 143] on span "Test Workflow" at bounding box center [302, 142] width 23 height 5
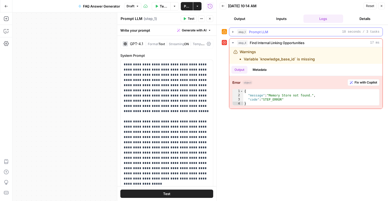
click at [232, 32] on icon "button" at bounding box center [233, 32] width 4 height 4
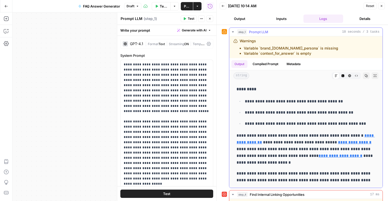
scroll to position [62, 0]
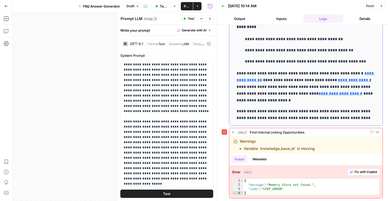
click at [317, 112] on p "**********" at bounding box center [305, 114] width 139 height 13
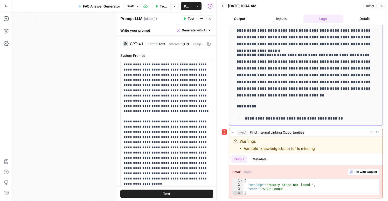
scroll to position [185, 0]
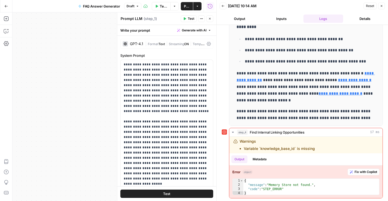
click at [382, 7] on icon "button" at bounding box center [381, 5] width 3 height 3
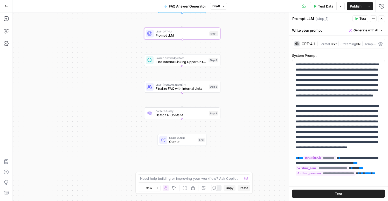
click at [193, 141] on span "Output" at bounding box center [182, 141] width 27 height 5
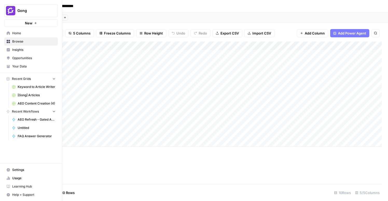
click at [19, 33] on span "Home" at bounding box center [33, 33] width 43 height 5
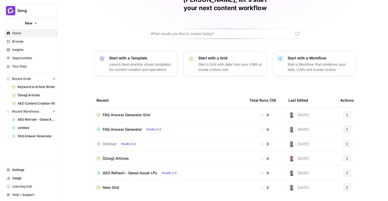
scroll to position [38, 0]
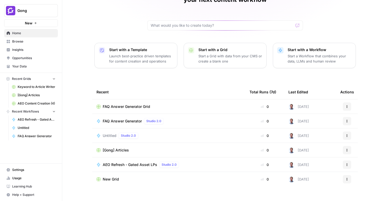
click at [125, 147] on span "[Gong] Articles" at bounding box center [116, 149] width 26 height 5
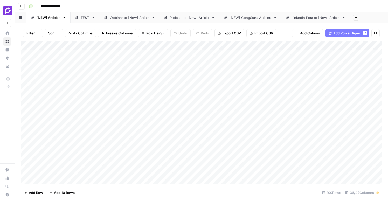
click at [146, 56] on div "Add Column" at bounding box center [201, 112] width 360 height 143
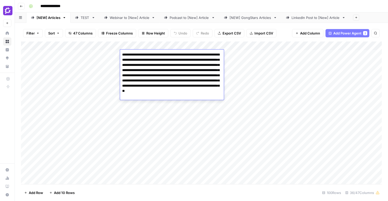
click at [243, 133] on div "Add Column" at bounding box center [201, 112] width 360 height 143
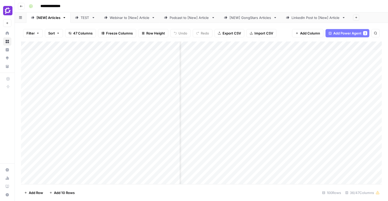
scroll to position [0, 551]
click at [250, 134] on div "Add Column" at bounding box center [201, 112] width 360 height 143
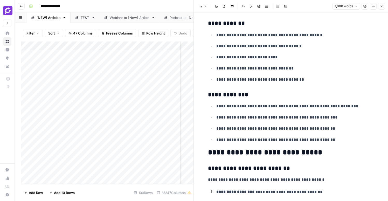
scroll to position [273, 0]
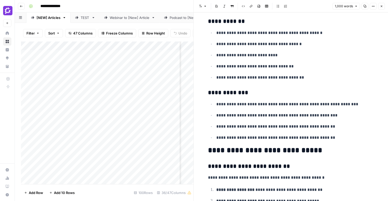
click at [381, 6] on icon "button" at bounding box center [381, 6] width 3 height 3
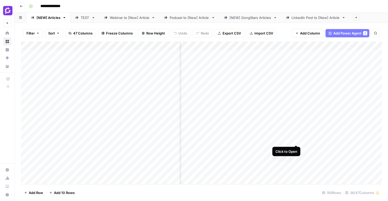
click at [297, 136] on div "Add Column" at bounding box center [201, 112] width 360 height 143
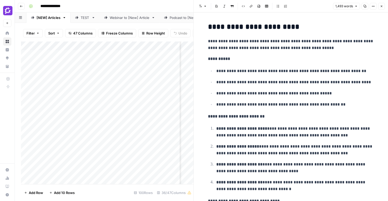
click at [381, 7] on icon "button" at bounding box center [381, 6] width 3 height 3
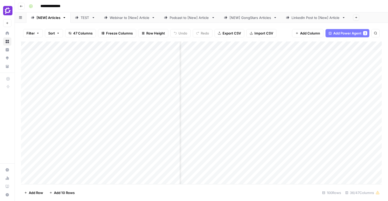
scroll to position [0, 664]
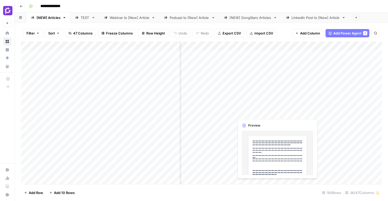
click at [276, 108] on div "Add Column" at bounding box center [201, 112] width 360 height 143
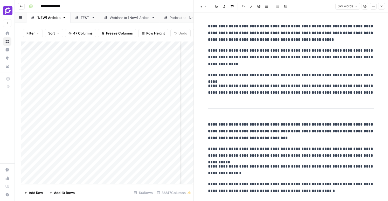
click at [380, 6] on icon "button" at bounding box center [381, 6] width 3 height 3
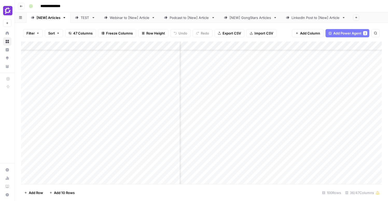
scroll to position [31, 890]
click at [223, 90] on div "Add Column" at bounding box center [201, 112] width 360 height 143
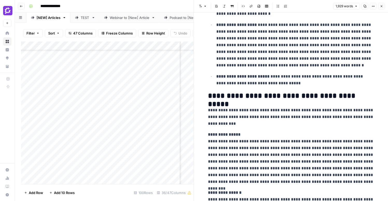
scroll to position [567, 0]
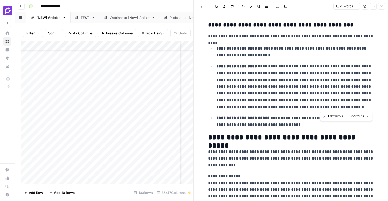
drag, startPoint x: 321, startPoint y: 74, endPoint x: 335, endPoint y: 108, distance: 37.0
click at [335, 108] on p "**********" at bounding box center [295, 86] width 158 height 47
click at [382, 5] on icon "button" at bounding box center [381, 6] width 3 height 3
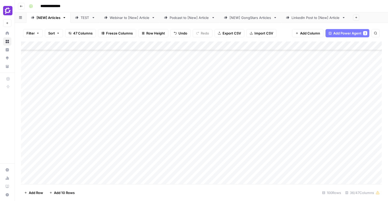
scroll to position [86, 0]
click at [112, 90] on div "Add Column" at bounding box center [201, 112] width 360 height 143
click at [112, 89] on div "Add Column" at bounding box center [201, 112] width 360 height 143
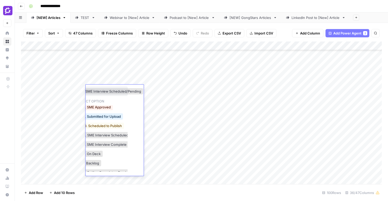
scroll to position [55, 0]
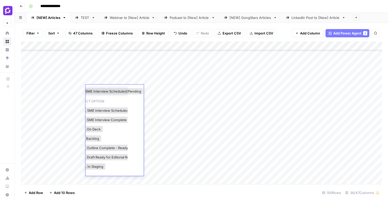
click at [30, 90] on div "Add Column" at bounding box center [201, 112] width 360 height 143
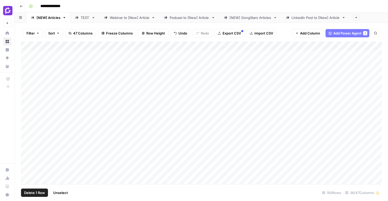
scroll to position [0, 0]
click at [101, 154] on div "Add Column" at bounding box center [201, 112] width 360 height 143
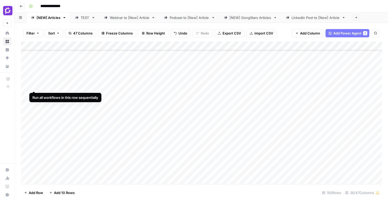
drag, startPoint x: 22, startPoint y: 162, endPoint x: 35, endPoint y: 78, distance: 85.0
click at [35, 78] on div "Add Column" at bounding box center [201, 112] width 360 height 143
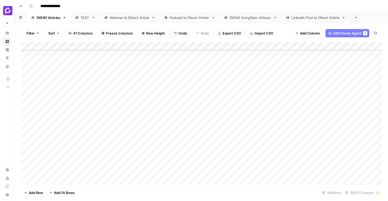
drag, startPoint x: 22, startPoint y: 96, endPoint x: 24, endPoint y: 81, distance: 15.1
click at [24, 81] on div "Add Column" at bounding box center [201, 112] width 360 height 143
drag, startPoint x: 22, startPoint y: 109, endPoint x: 22, endPoint y: 97, distance: 11.4
click at [22, 97] on div "Add Column" at bounding box center [201, 112] width 360 height 143
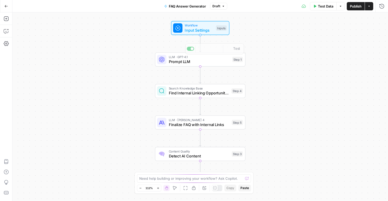
click at [203, 26] on span "Workflow" at bounding box center [199, 25] width 29 height 5
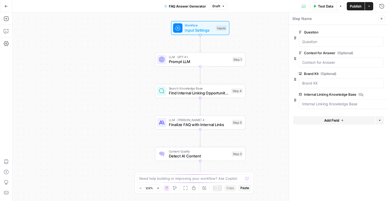
click at [323, 9] on button "Test Data" at bounding box center [323, 6] width 27 height 8
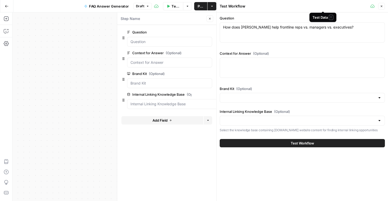
type input "Gong"
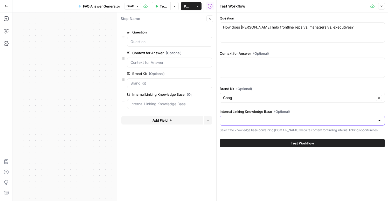
click at [247, 122] on input "Internal Linking Knowledge Base (Optional)" at bounding box center [299, 120] width 152 height 5
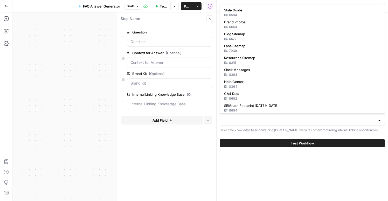
click at [246, 169] on div "Question How does Gong help frontline reps vs. managers vs. executives? How doe…" at bounding box center [301, 106] width 171 height 188
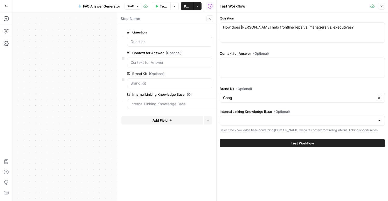
click at [209, 94] on icon "button" at bounding box center [209, 94] width 3 height 3
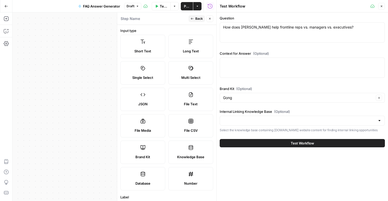
click at [381, 5] on icon "button" at bounding box center [381, 6] width 3 height 3
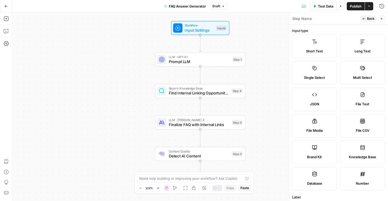
click at [368, 20] on span "Back" at bounding box center [371, 18] width 8 height 5
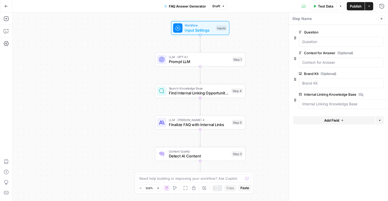
click at [380, 95] on icon "button" at bounding box center [381, 94] width 3 height 3
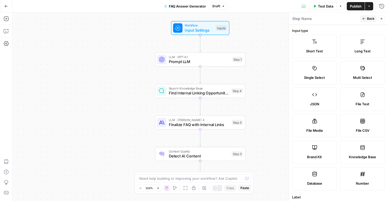
click at [369, 19] on span "Back" at bounding box center [371, 18] width 8 height 5
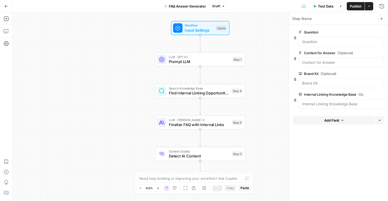
click at [374, 95] on span "edit field" at bounding box center [372, 94] width 11 height 4
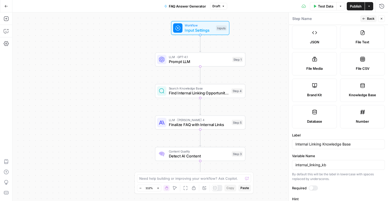
scroll to position [122, 0]
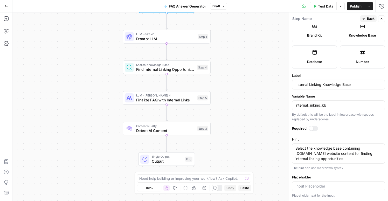
click at [381, 17] on icon "button" at bounding box center [381, 18] width 3 height 3
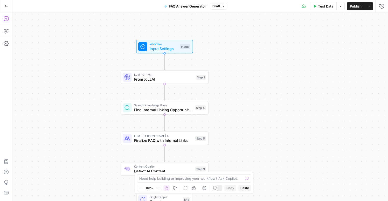
click at [6, 20] on icon "button" at bounding box center [6, 18] width 5 height 5
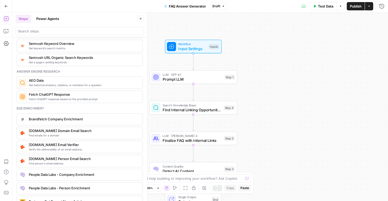
scroll to position [687, 0]
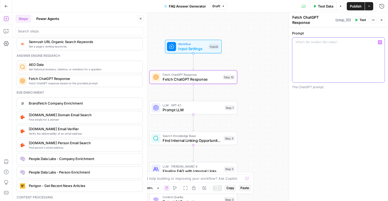
click at [338, 54] on div at bounding box center [338, 60] width 92 height 45
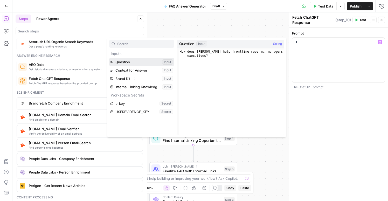
click at [130, 61] on button "Select variable Question" at bounding box center [141, 62] width 65 height 8
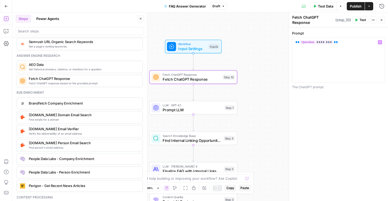
click at [206, 110] on span "Prompt LLM" at bounding box center [191, 110] width 59 height 6
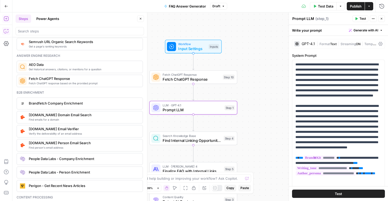
click at [4, 33] on icon "button" at bounding box center [6, 31] width 5 height 5
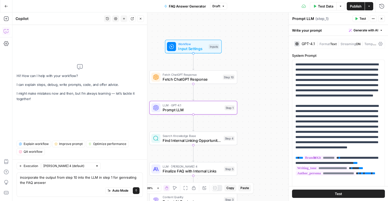
click at [123, 178] on textarea "incorporate the output from step 10 into the LLM in step 1 for genreating the F…" at bounding box center [79, 180] width 119 height 10
click at [130, 178] on textarea "incorporate the output from step 10 into the LLM in step 1 for genereating the …" at bounding box center [79, 180] width 119 height 10
type textarea "incorporate the output from step 10 into the LLM in step 1 for generating the F…"
click at [136, 190] on icon "submit" at bounding box center [136, 190] width 2 height 3
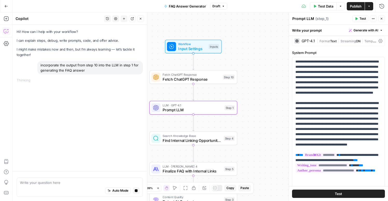
scroll to position [0, 0]
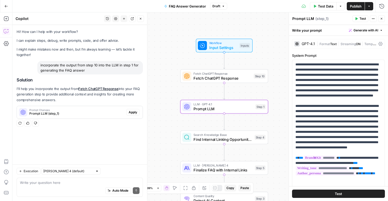
click at [133, 111] on span "Apply" at bounding box center [133, 112] width 9 height 5
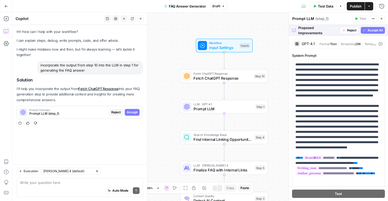
click at [370, 32] on span "Accept All" at bounding box center [374, 30] width 15 height 5
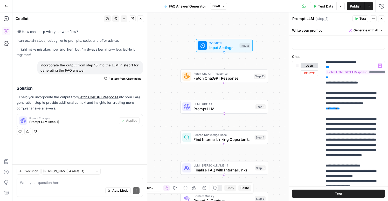
scroll to position [161, 0]
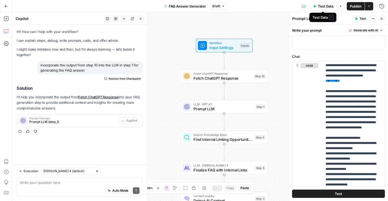
click at [321, 6] on span "Test Data" at bounding box center [325, 6] width 15 height 5
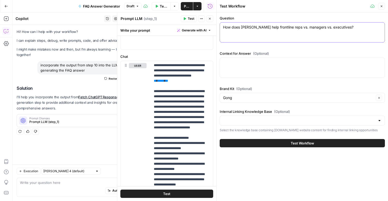
click at [250, 30] on textarea "How does Gong help frontline reps vs. managers vs. executives?" at bounding box center [302, 27] width 158 height 5
type textarea "How does Gong help frontline reps vs. managers vs. executives?"
click at [313, 142] on span "Test Workflow" at bounding box center [302, 142] width 23 height 5
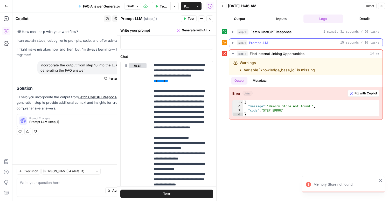
click at [233, 41] on icon "button" at bounding box center [233, 43] width 4 height 4
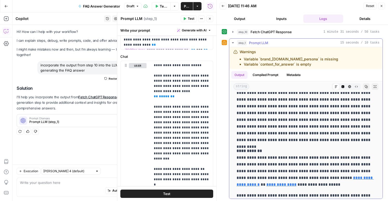
scroll to position [183, 0]
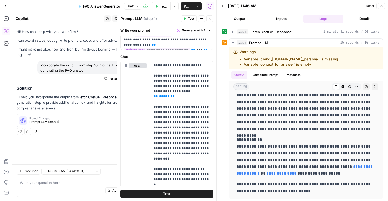
click at [381, 7] on icon "button" at bounding box center [381, 5] width 3 height 3
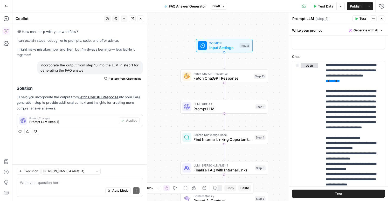
click at [70, 186] on div "Auto Mode Send" at bounding box center [79, 190] width 119 height 11
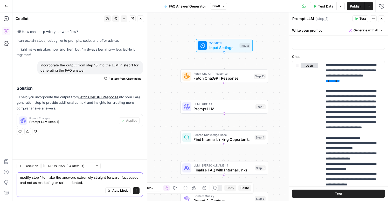
drag, startPoint x: 86, startPoint y: 183, endPoint x: 38, endPoint y: 183, distance: 47.9
click at [38, 183] on textarea "modify step 1 to make the answers extremely straight forward, fact based, and n…" at bounding box center [79, 180] width 119 height 10
type textarea "modify step 1 to make the answers extremely straight forward, fact based, and n…"
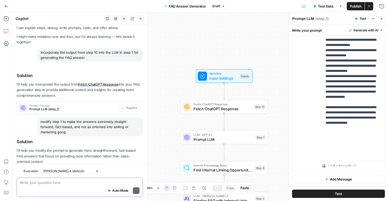
scroll to position [36, 0]
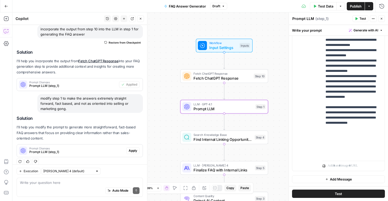
click at [132, 148] on span "Apply" at bounding box center [133, 150] width 9 height 5
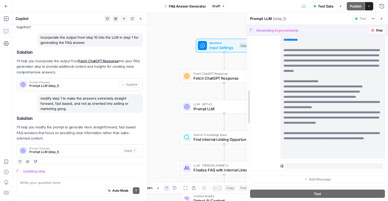
scroll to position [42, 0]
drag, startPoint x: 290, startPoint y: 72, endPoint x: 248, endPoint y: 73, distance: 42.0
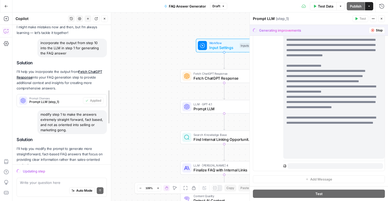
scroll to position [33, 0]
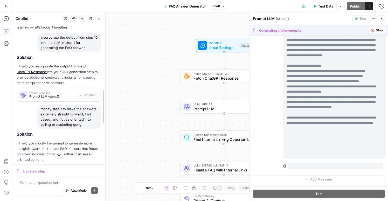
drag, startPoint x: 147, startPoint y: 72, endPoint x: 108, endPoint y: 73, distance: 39.1
click at [108, 73] on div at bounding box center [105, 106] width 5 height 188
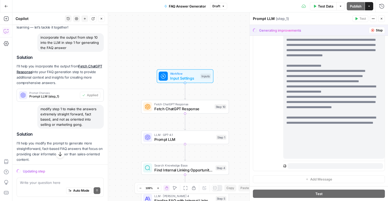
drag, startPoint x: 153, startPoint y: 74, endPoint x: 100, endPoint y: 56, distance: 56.1
click at [100, 56] on body "Gong New Home Browse Insights Opportunities Your Data Recent Grids Keyword to A…" at bounding box center [194, 100] width 388 height 201
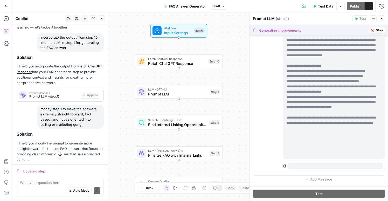
drag, startPoint x: 154, startPoint y: 71, endPoint x: 152, endPoint y: 22, distance: 48.8
click at [152, 24] on div "Workflow Input Settings Inputs" at bounding box center [178, 30] width 57 height 13
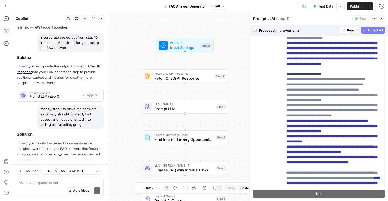
scroll to position [171, 0]
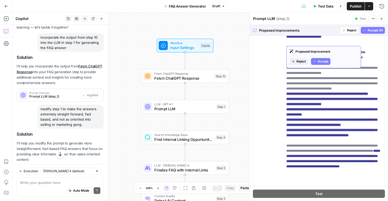
click at [324, 61] on span "Accept" at bounding box center [322, 61] width 11 height 5
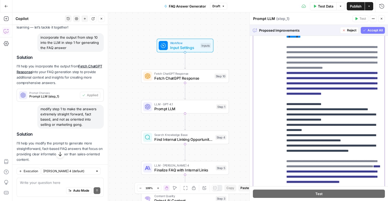
scroll to position [114, 0]
click at [373, 29] on span "Accept All" at bounding box center [374, 30] width 15 height 5
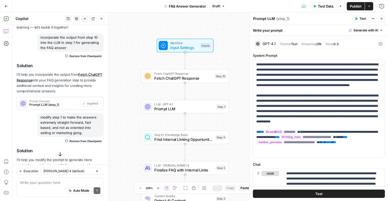
scroll to position [76, 0]
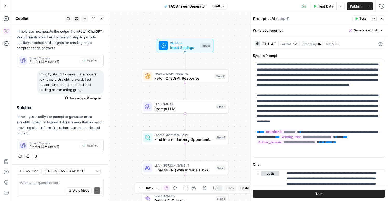
click at [47, 186] on div "Auto Mode Send" at bounding box center [60, 190] width 80 height 11
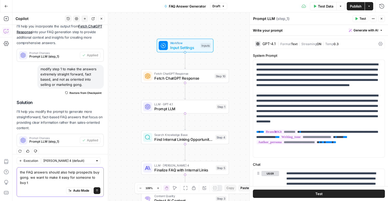
scroll to position [87, 0]
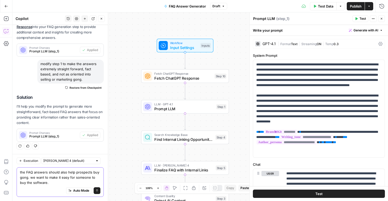
type textarea "the FAQ answers should also help prospects buy gong. we want to make it easy fo…"
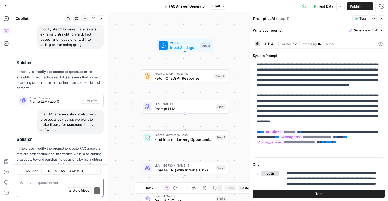
scroll to position [153, 0]
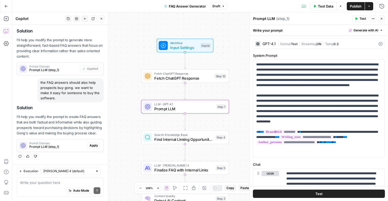
click at [94, 146] on span "Apply" at bounding box center [93, 145] width 9 height 5
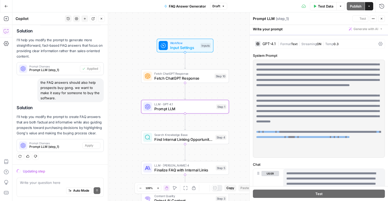
scroll to position [136, 0]
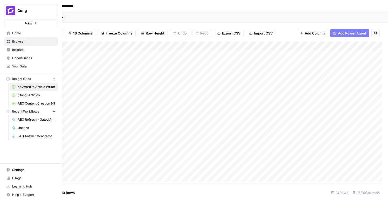
click at [16, 33] on span "Home" at bounding box center [33, 33] width 43 height 5
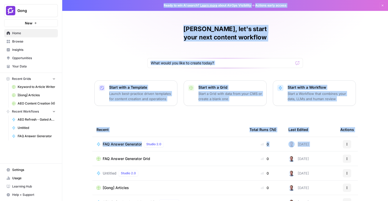
scroll to position [38, 0]
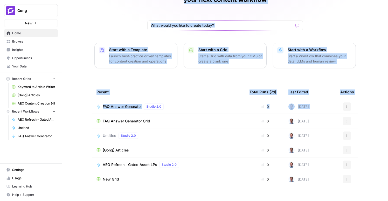
drag, startPoint x: 77, startPoint y: 5, endPoint x: 361, endPoint y: 190, distance: 338.3
click at [387, 201] on html "Gong New Home Browse Insights Opportunities Your Data Recent Grids Keyword to A…" at bounding box center [194, 100] width 388 height 201
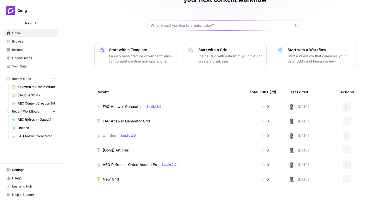
click at [83, 15] on div "[PERSON_NAME], let's start your next content workflow Start with a Template Lau…" at bounding box center [224, 85] width 325 height 247
